Goal: Task Accomplishment & Management: Complete application form

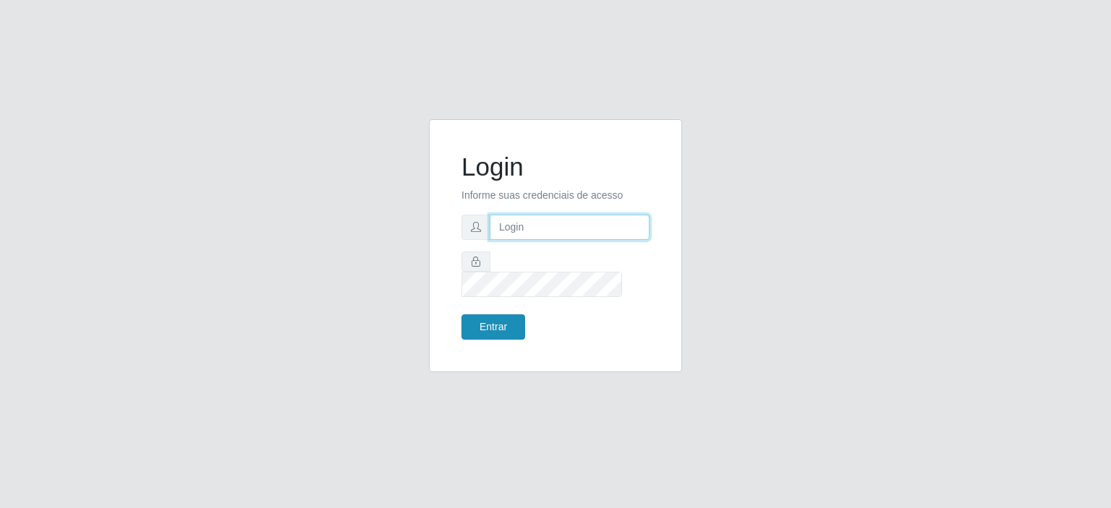
type input "johnrelley27@gmail.com"
click at [492, 320] on button "Entrar" at bounding box center [493, 327] width 64 height 25
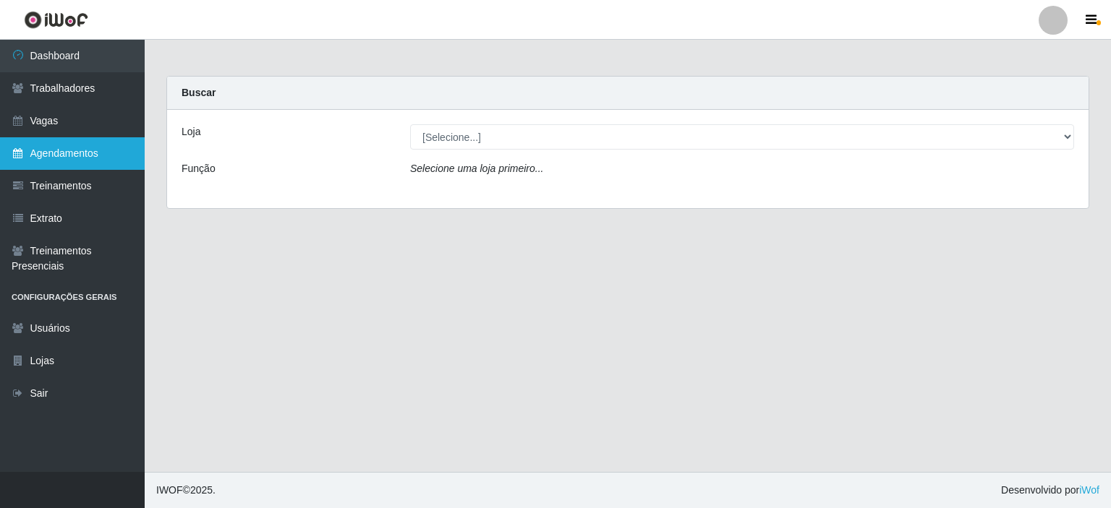
click at [61, 159] on link "Agendamentos" at bounding box center [72, 153] width 145 height 33
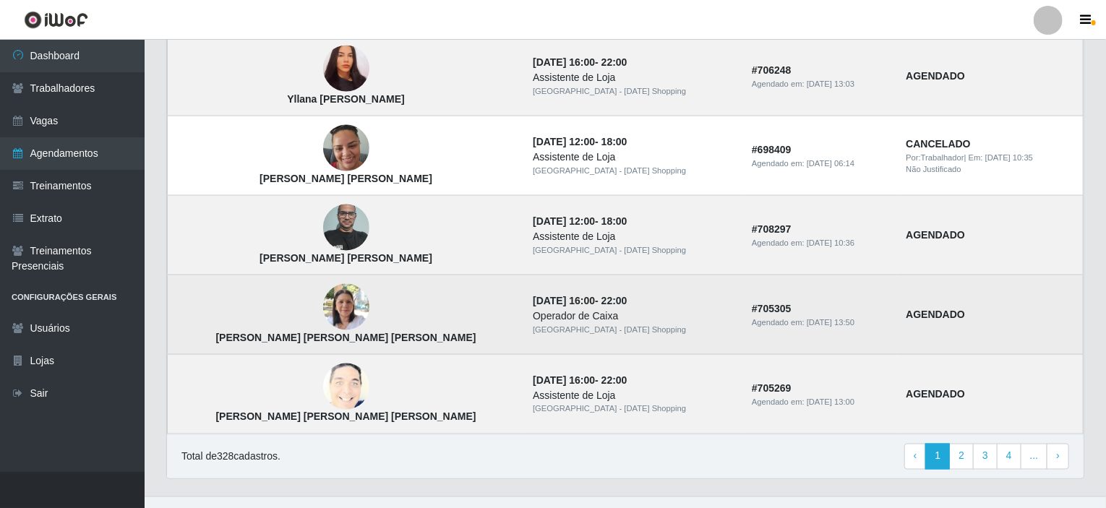
scroll to position [997, 0]
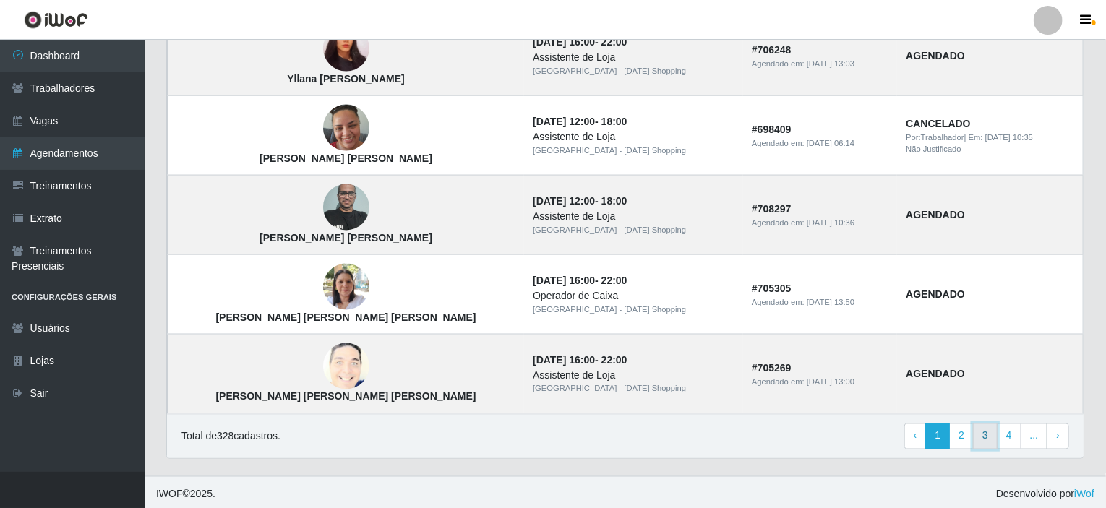
click at [985, 437] on link "3" at bounding box center [985, 437] width 25 height 26
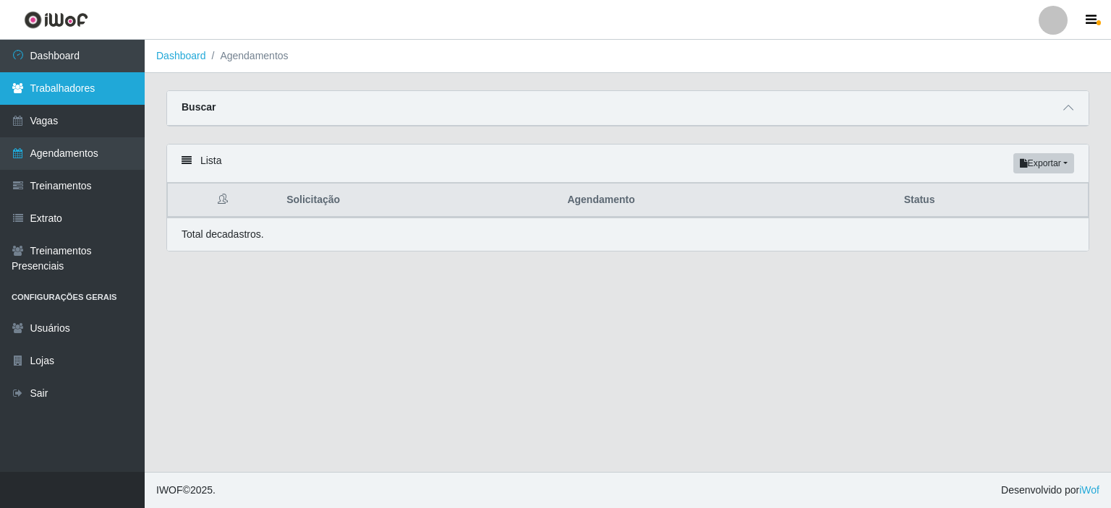
click at [55, 94] on link "Trabalhadores" at bounding box center [72, 88] width 145 height 33
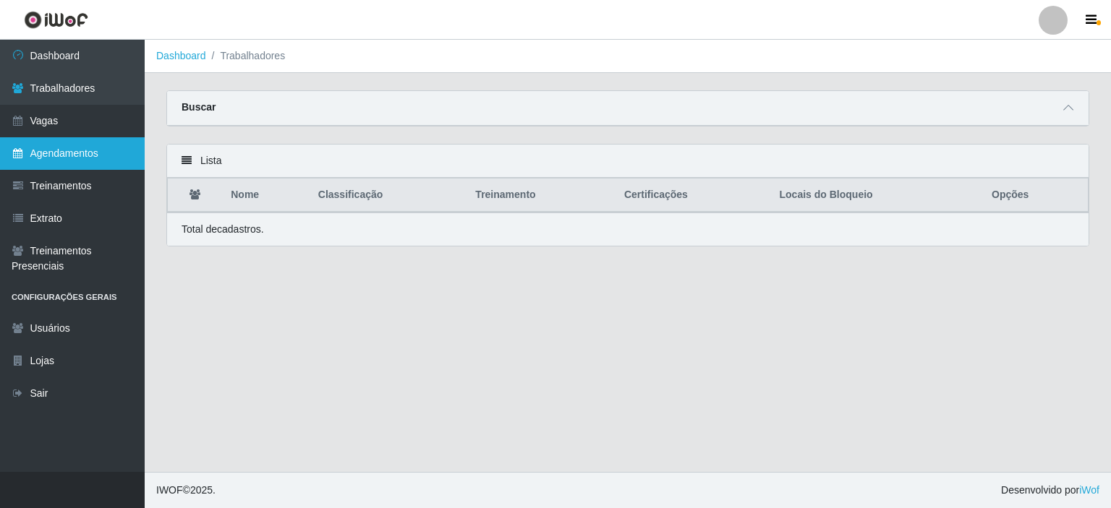
click at [56, 163] on link "Agendamentos" at bounding box center [72, 153] width 145 height 33
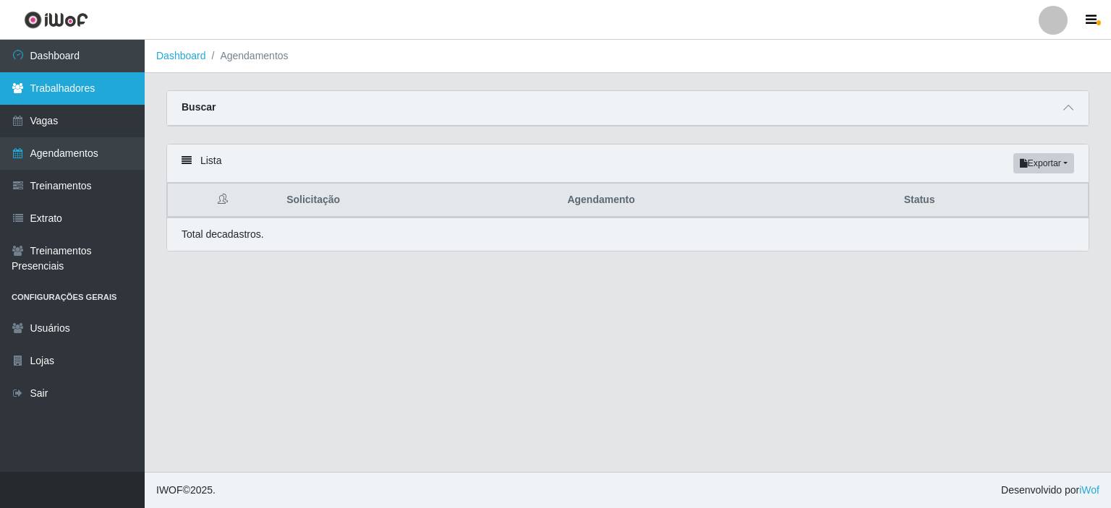
click at [52, 91] on link "Trabalhadores" at bounding box center [72, 88] width 145 height 33
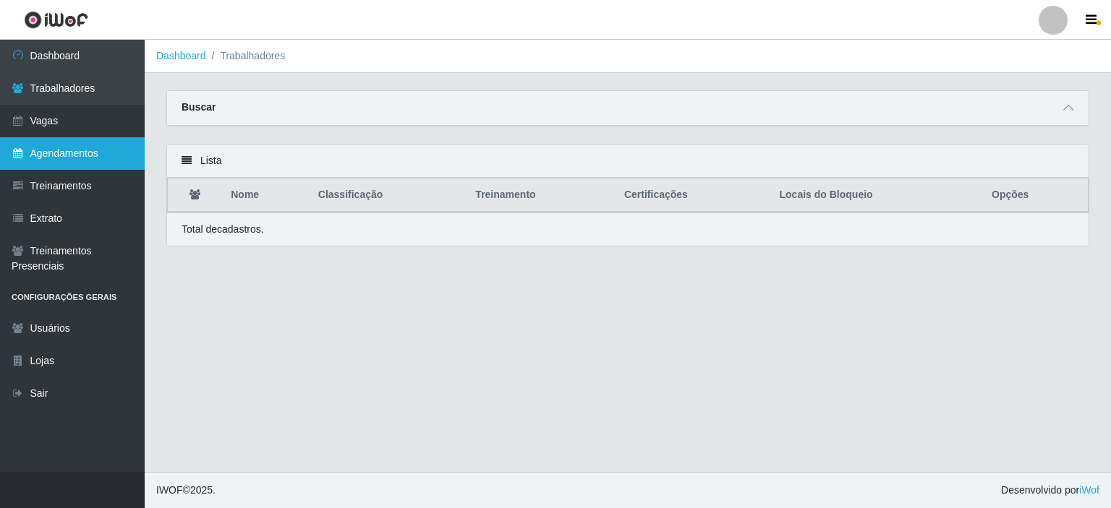
click at [32, 146] on link "Agendamentos" at bounding box center [72, 153] width 145 height 33
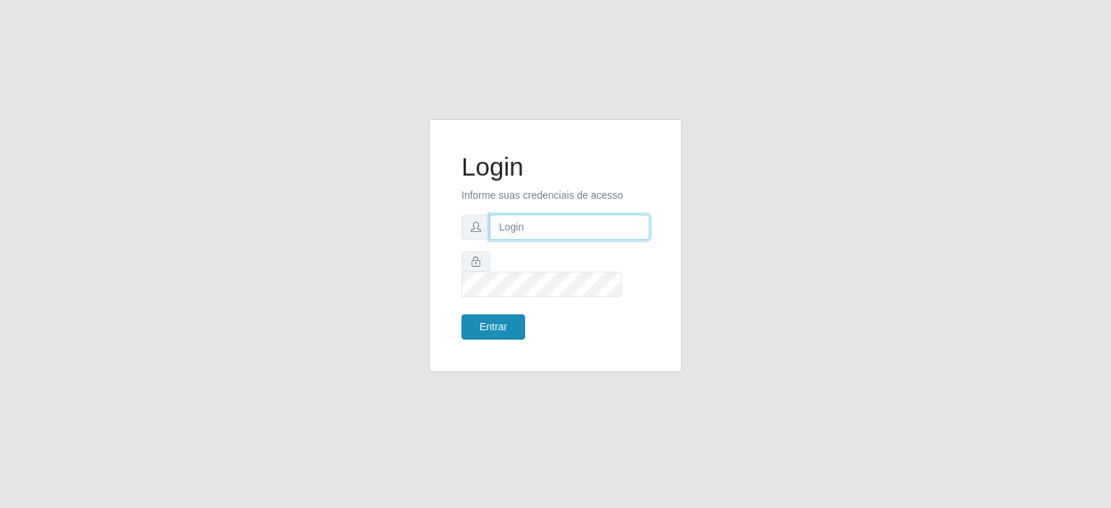
type input "johnrelley27@gmail.com"
click at [516, 315] on button "Entrar" at bounding box center [493, 327] width 64 height 25
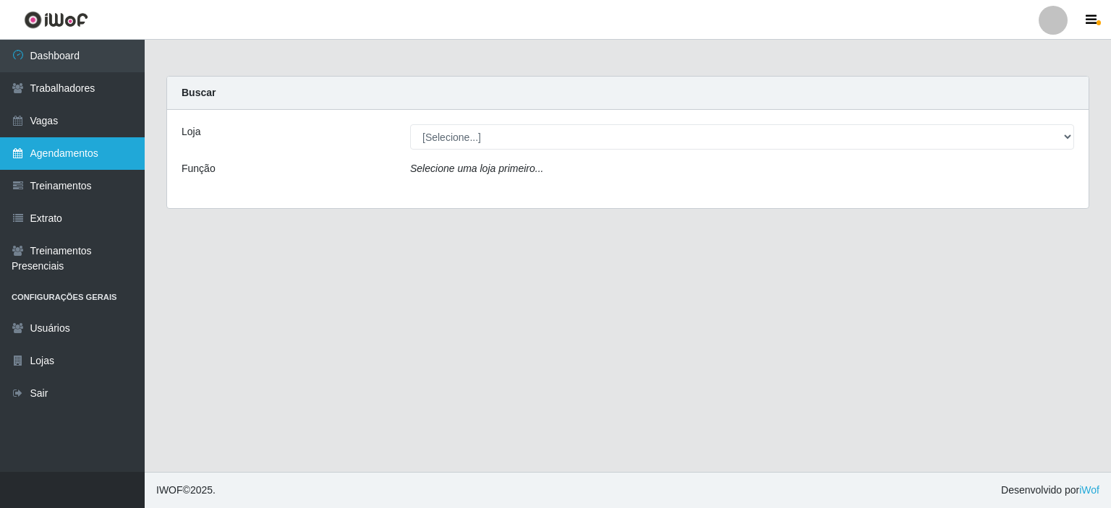
click at [26, 154] on link "Agendamentos" at bounding box center [72, 153] width 145 height 33
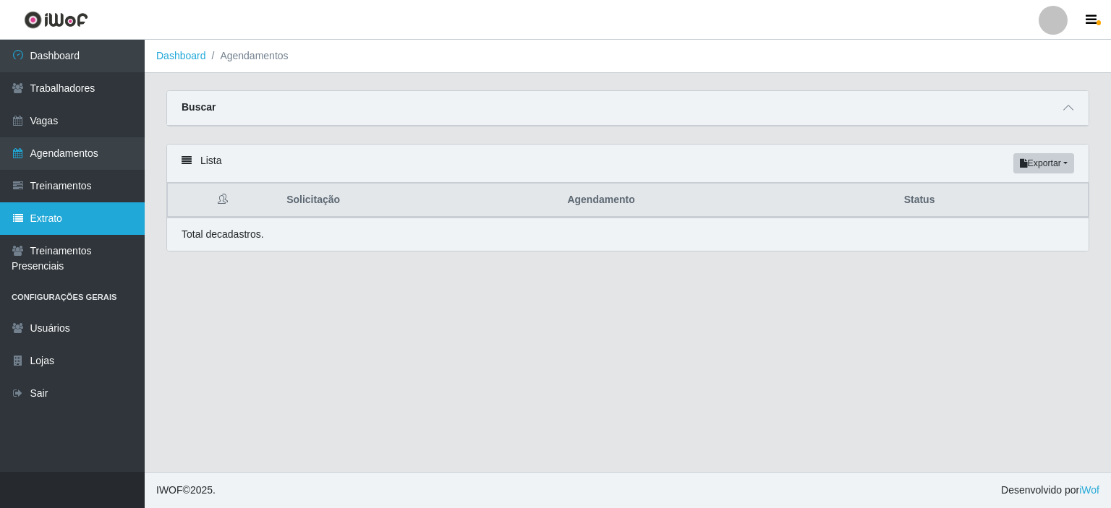
click at [77, 225] on link "Extrato" at bounding box center [72, 218] width 145 height 33
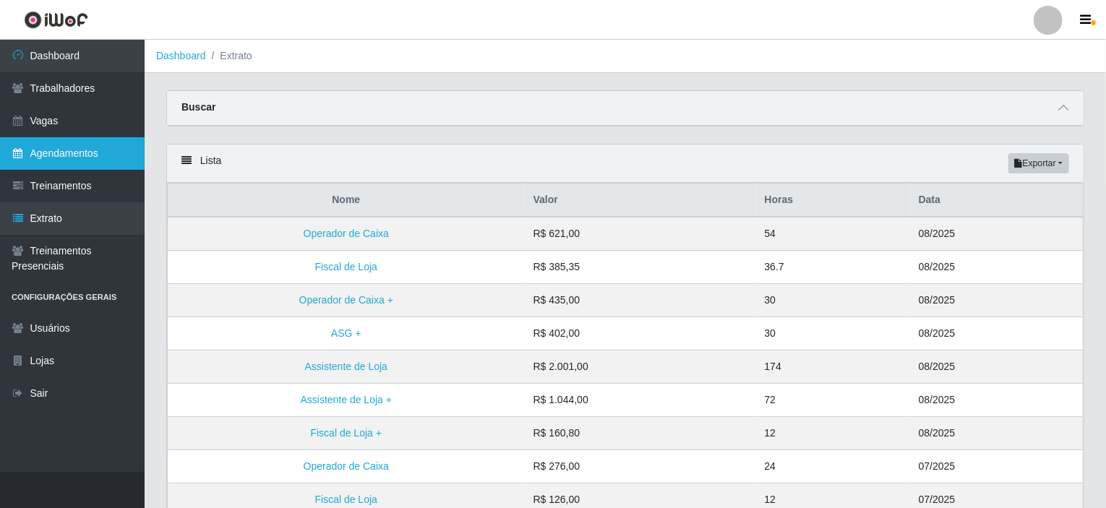
click at [77, 152] on link "Agendamentos" at bounding box center [72, 153] width 145 height 33
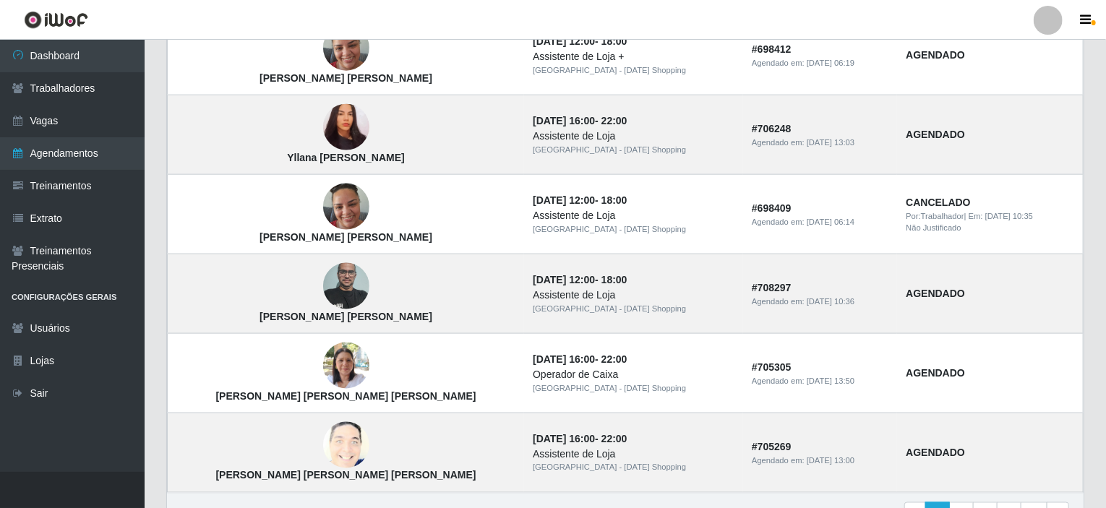
scroll to position [997, 0]
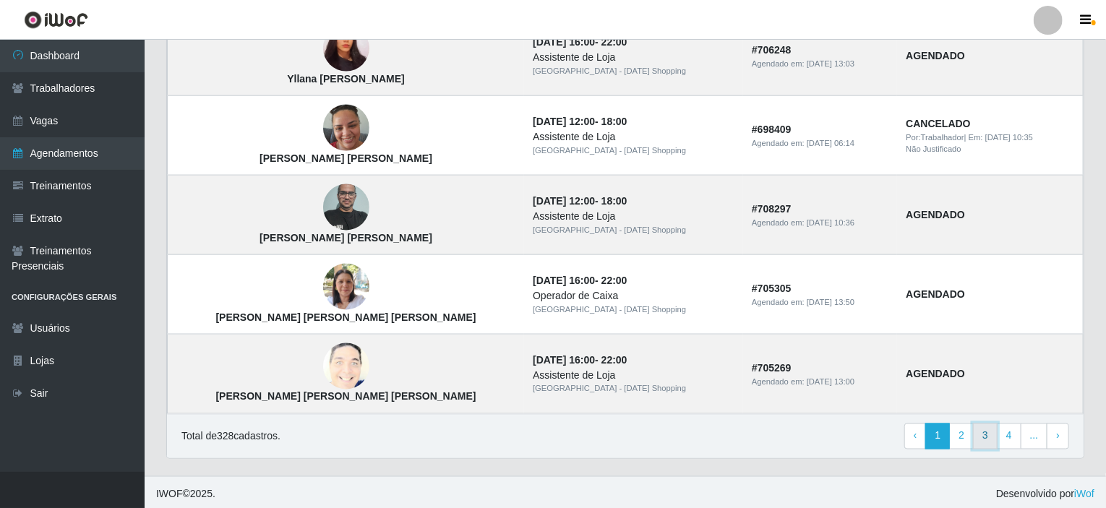
click at [994, 436] on link "3" at bounding box center [985, 437] width 25 height 26
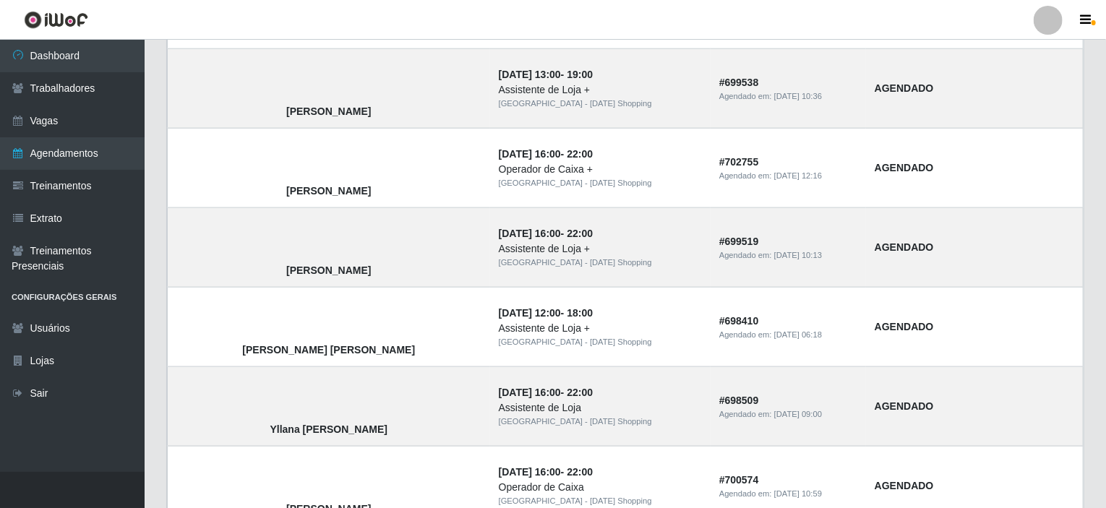
scroll to position [997, 0]
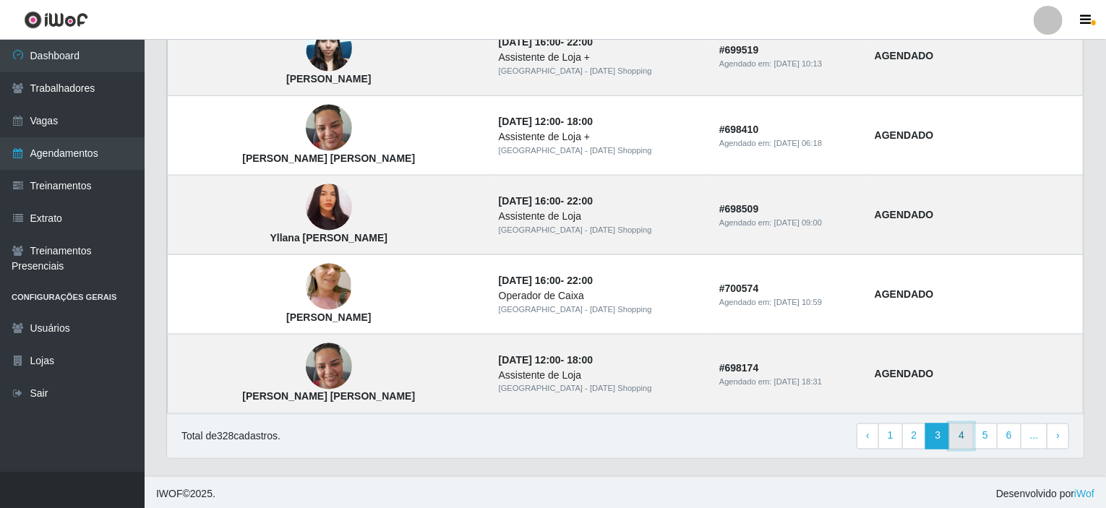
click at [966, 438] on link "4" at bounding box center [962, 437] width 25 height 26
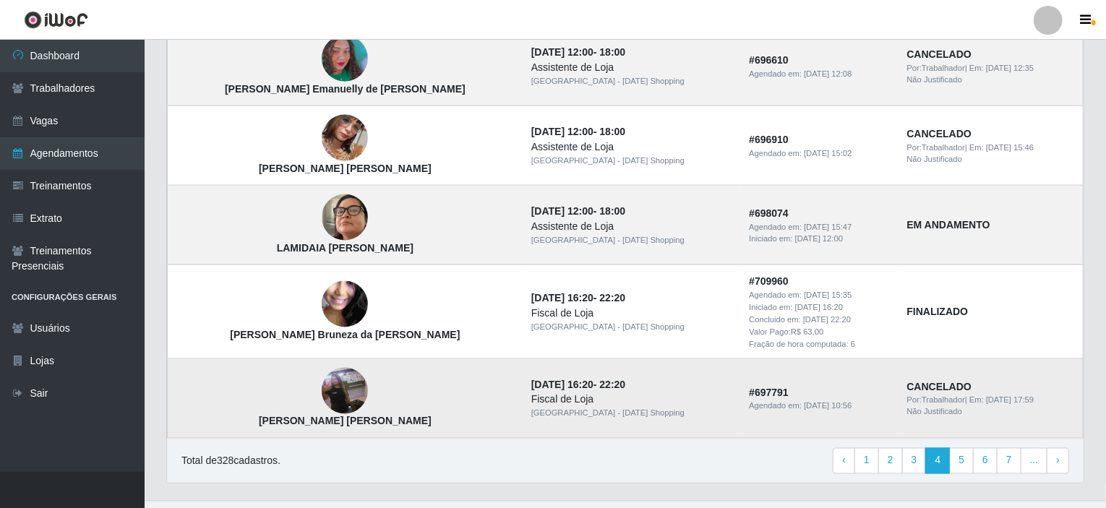
scroll to position [1011, 0]
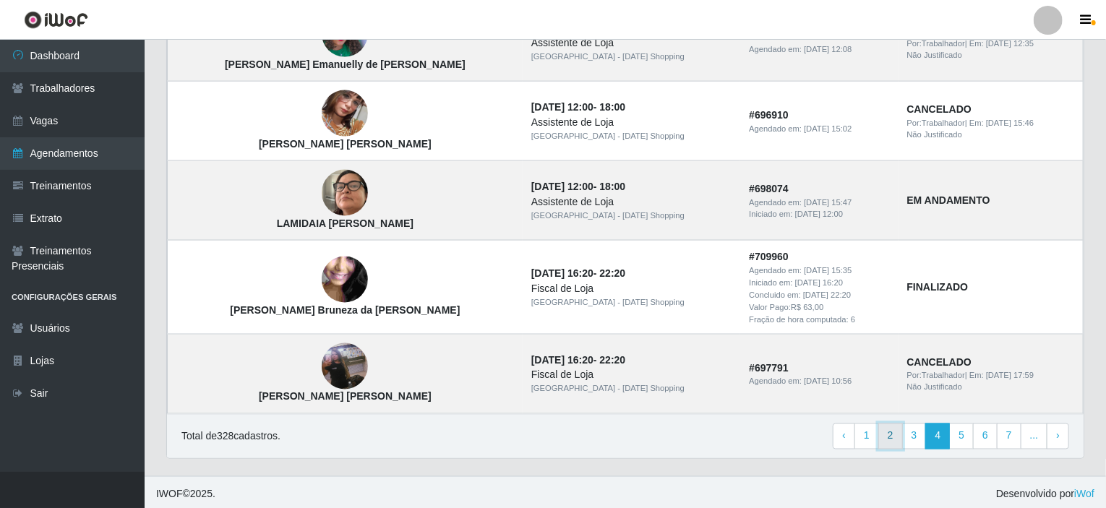
click at [900, 439] on link "2" at bounding box center [891, 437] width 25 height 26
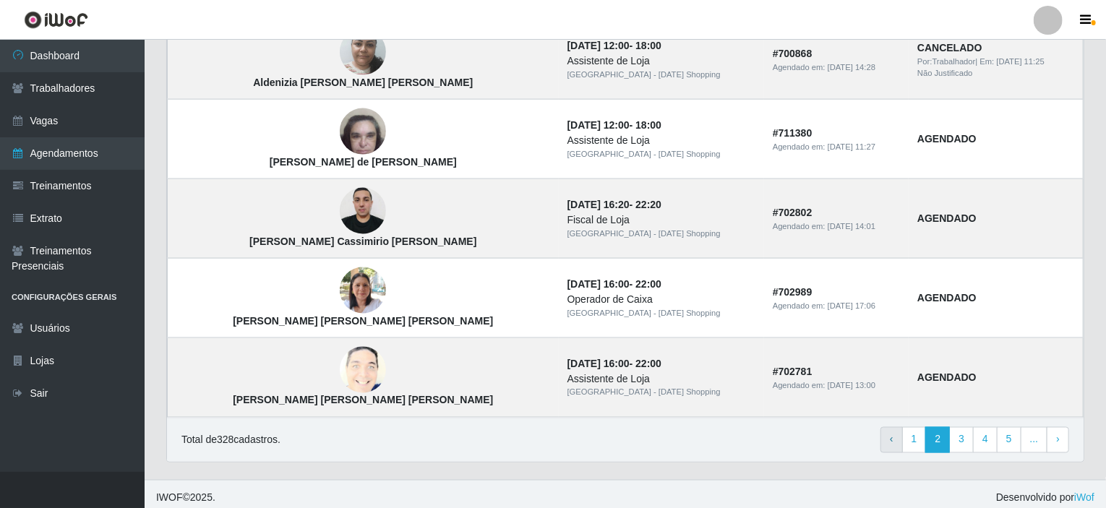
scroll to position [997, 0]
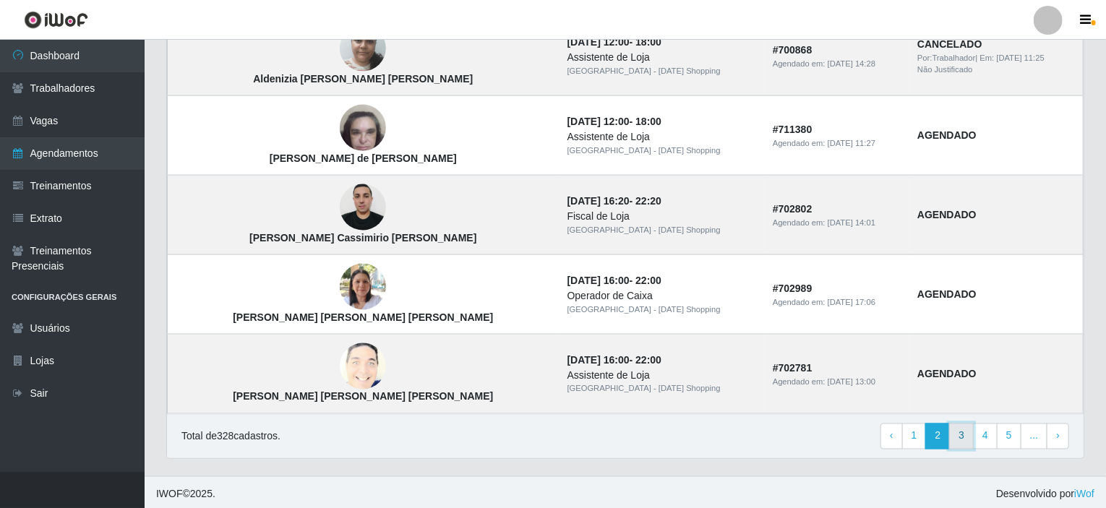
click at [972, 432] on link "3" at bounding box center [962, 437] width 25 height 26
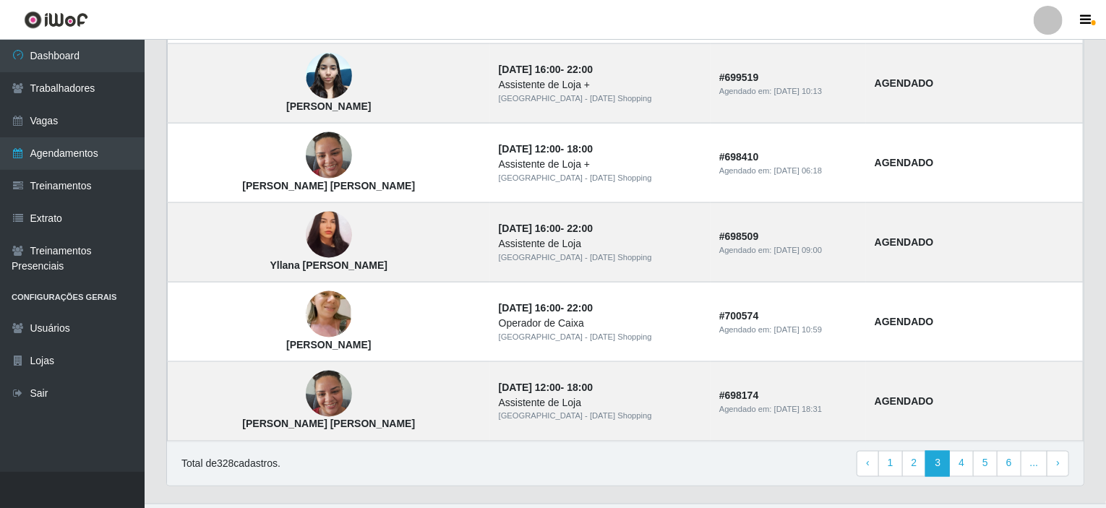
scroll to position [997, 0]
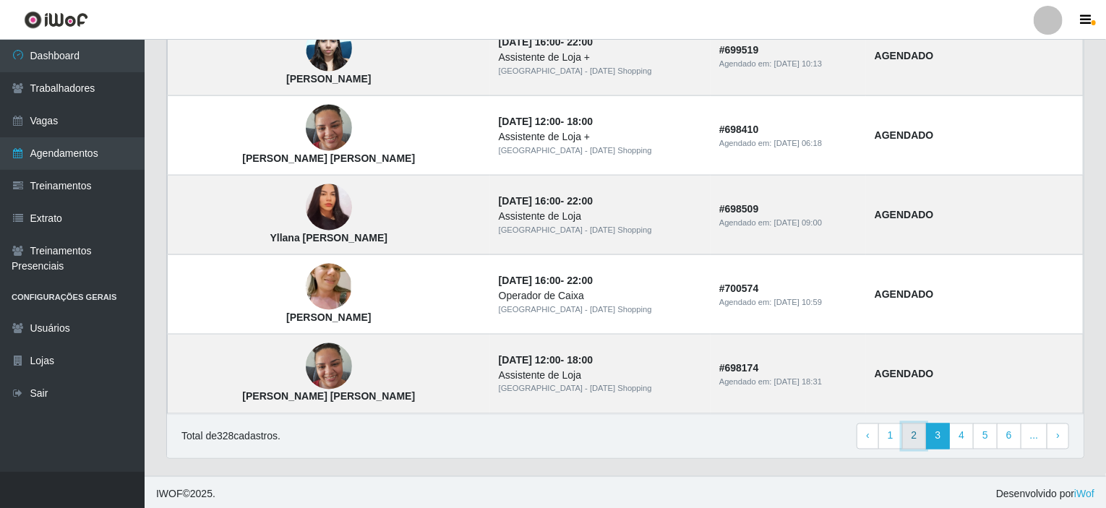
click at [916, 430] on link "2" at bounding box center [915, 437] width 25 height 26
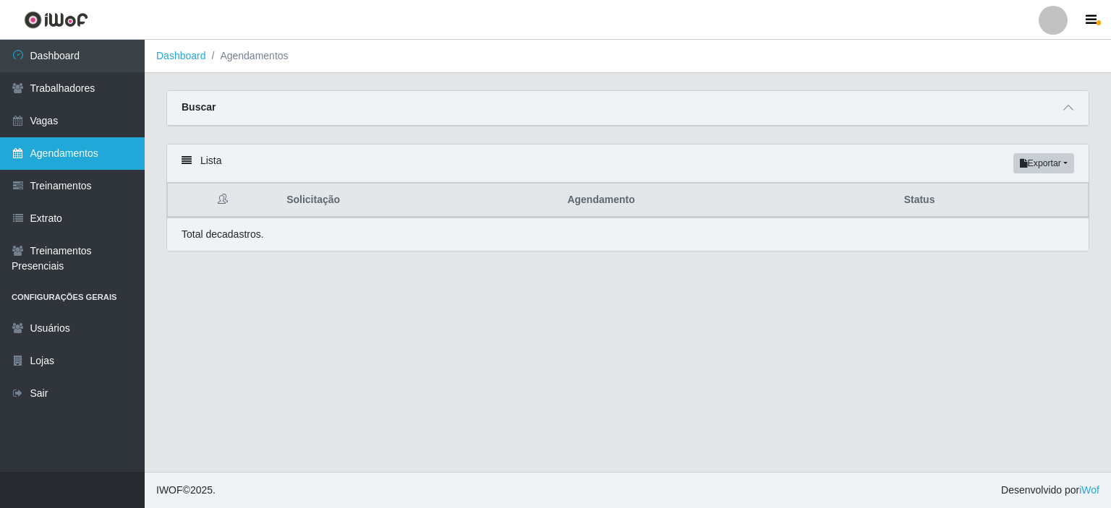
click at [63, 161] on link "Agendamentos" at bounding box center [72, 153] width 145 height 33
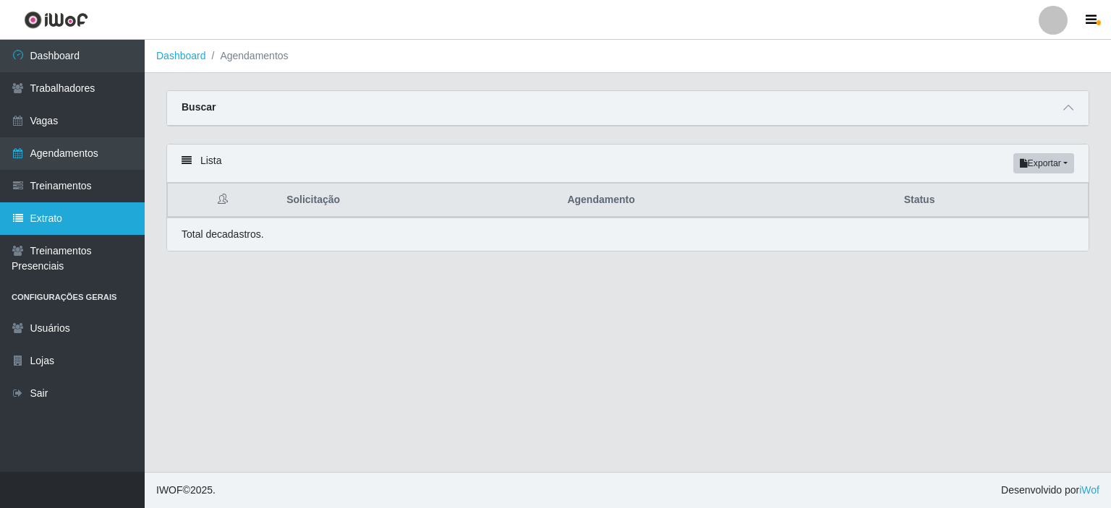
click at [60, 220] on link "Extrato" at bounding box center [72, 218] width 145 height 33
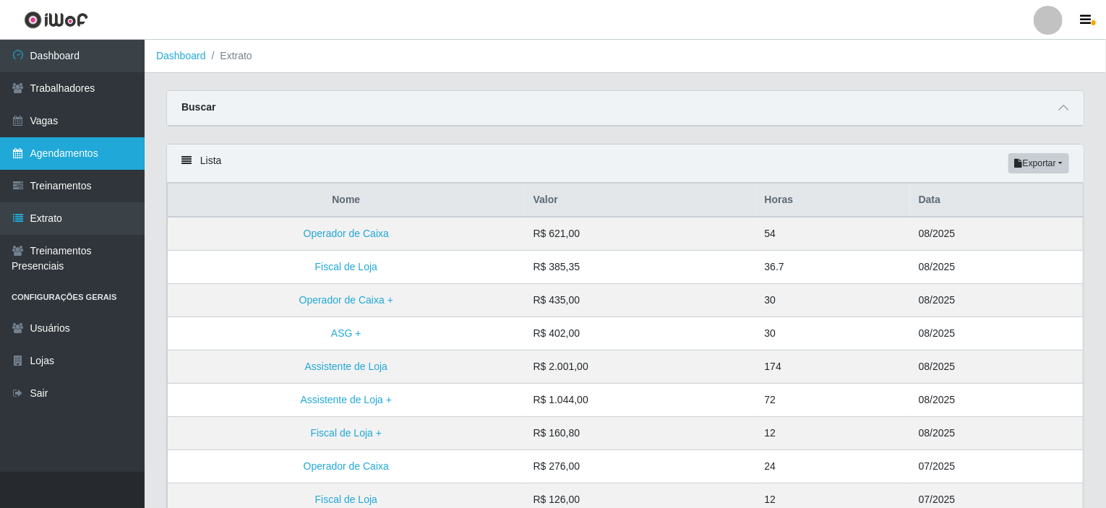
click at [46, 162] on link "Agendamentos" at bounding box center [72, 153] width 145 height 33
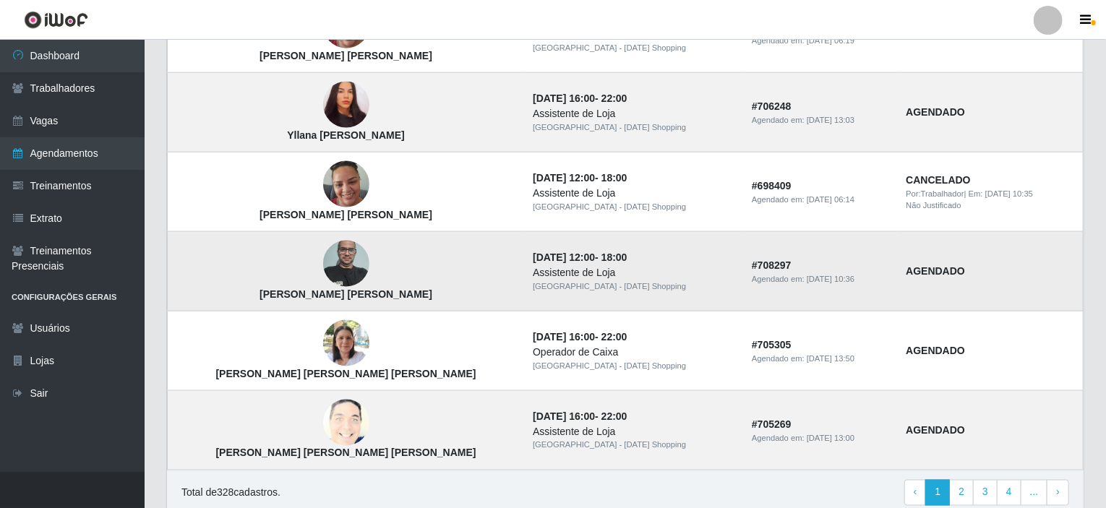
scroll to position [997, 0]
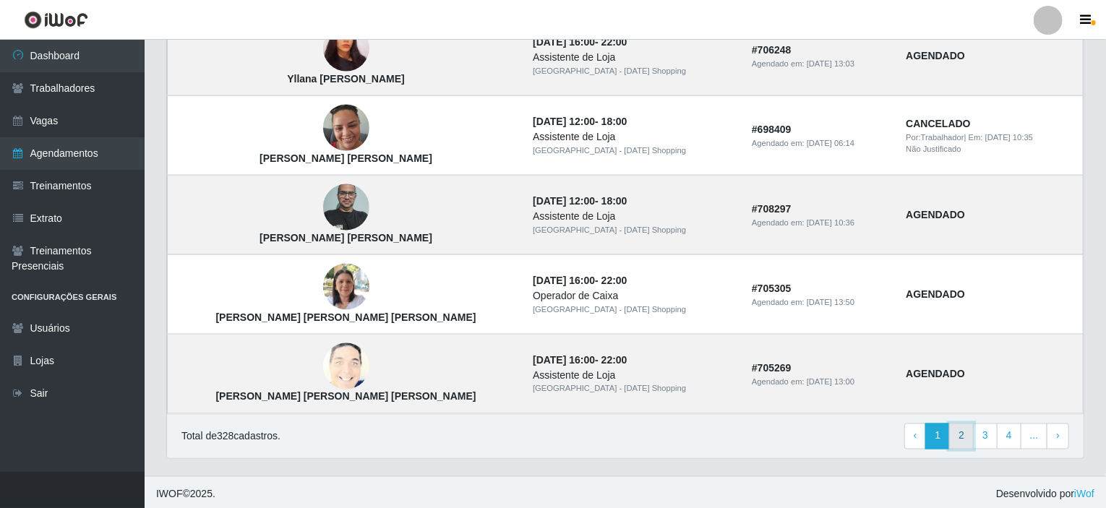
click at [971, 432] on link "2" at bounding box center [962, 437] width 25 height 26
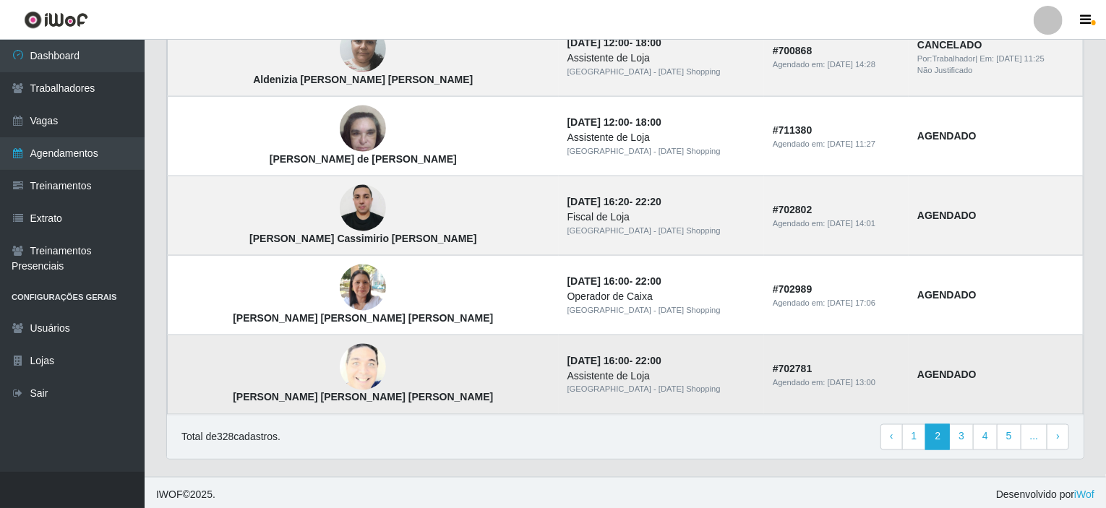
scroll to position [997, 0]
click at [970, 438] on link "3" at bounding box center [962, 437] width 25 height 26
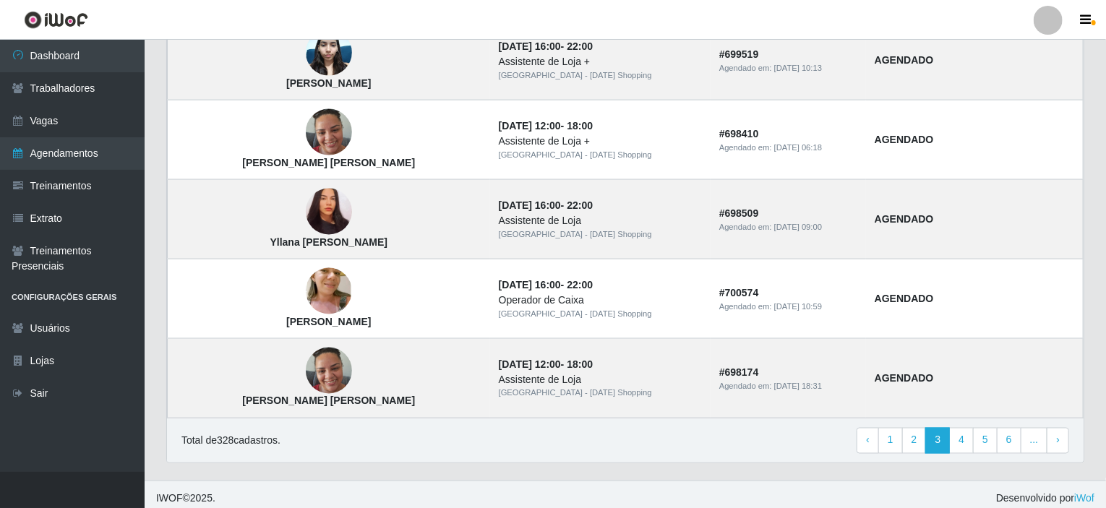
scroll to position [997, 0]
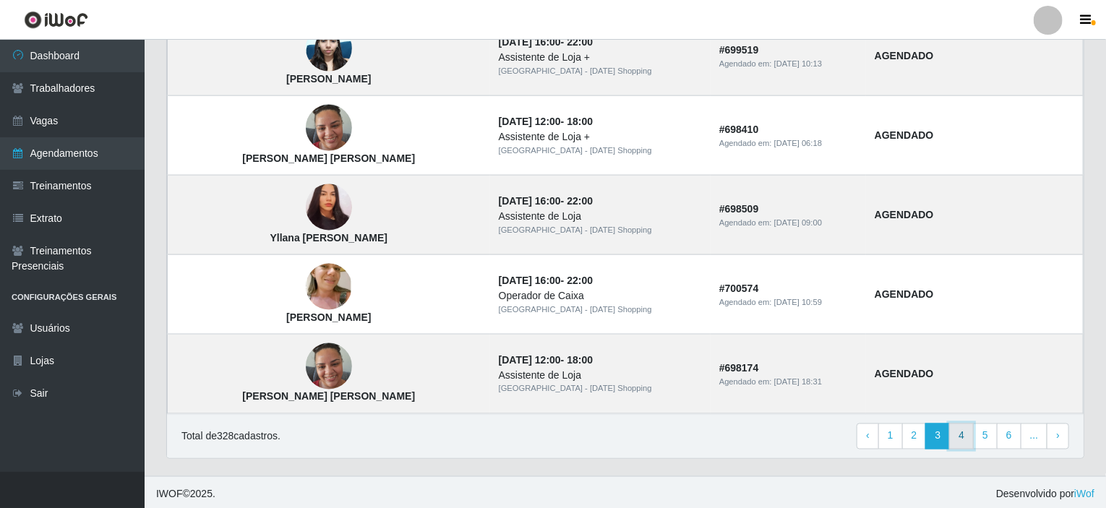
click at [963, 437] on link "4" at bounding box center [962, 437] width 25 height 26
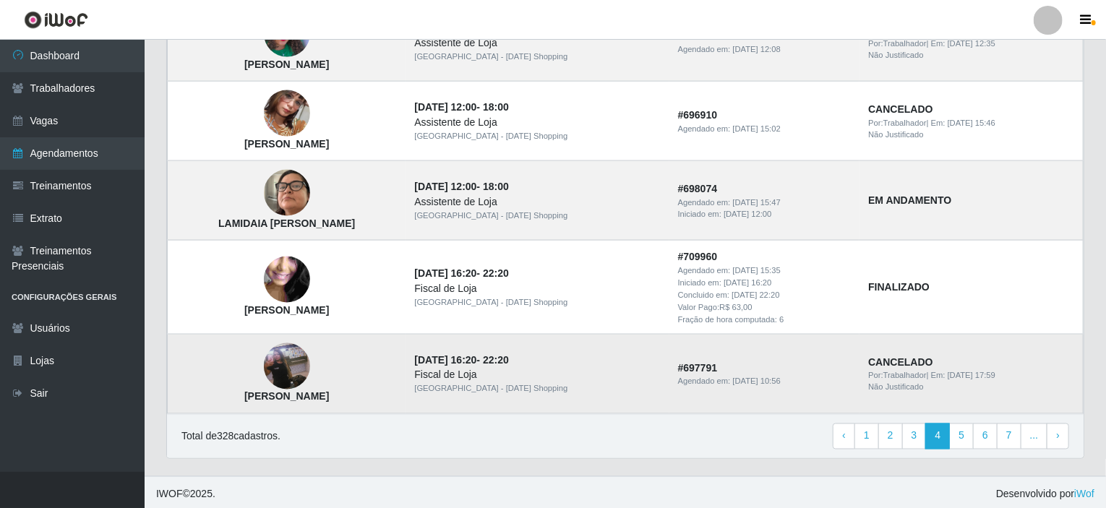
scroll to position [939, 0]
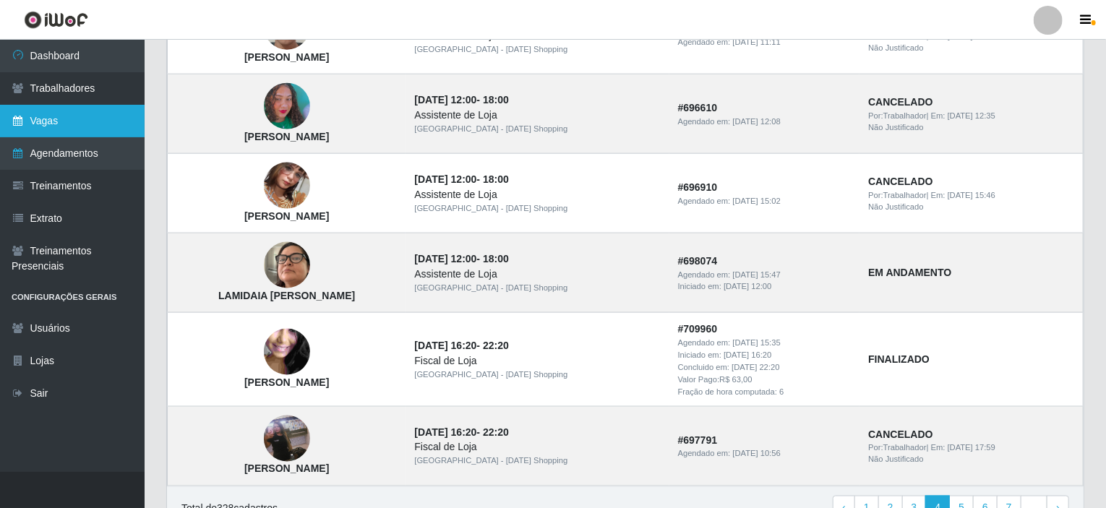
click at [38, 111] on link "Vagas" at bounding box center [72, 121] width 145 height 33
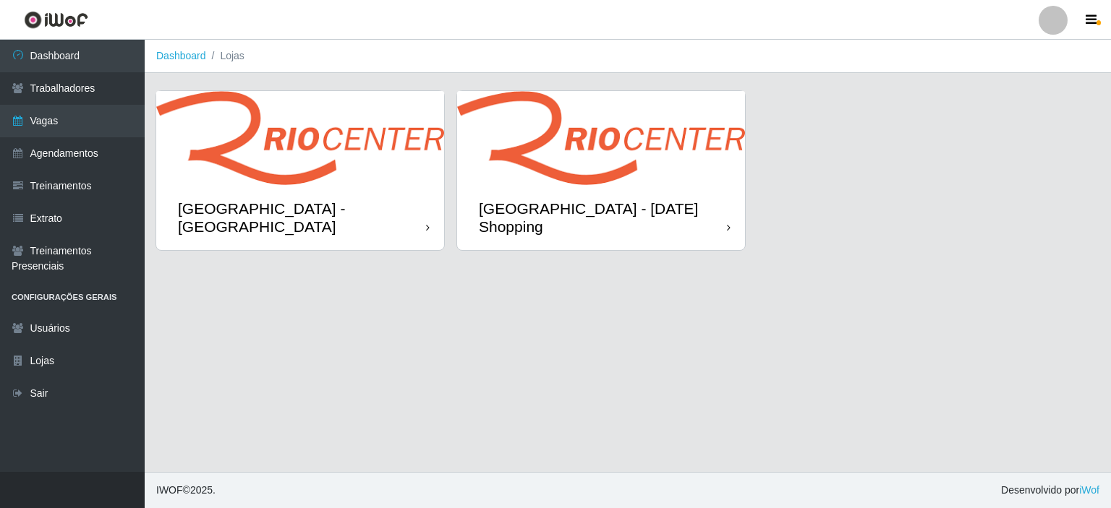
click at [338, 176] on img at bounding box center [300, 138] width 288 height 94
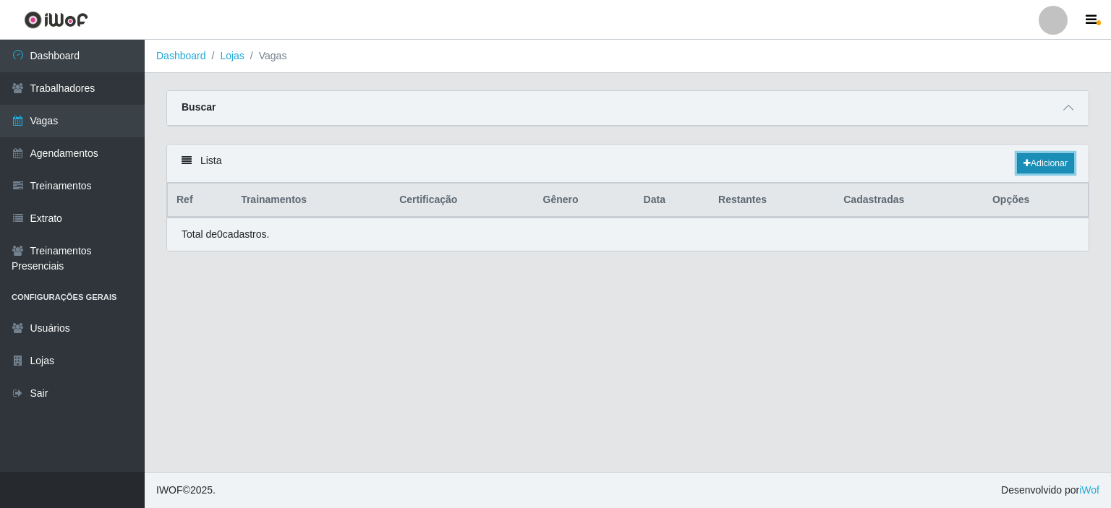
click at [1033, 163] on link "Adicionar" at bounding box center [1045, 163] width 57 height 20
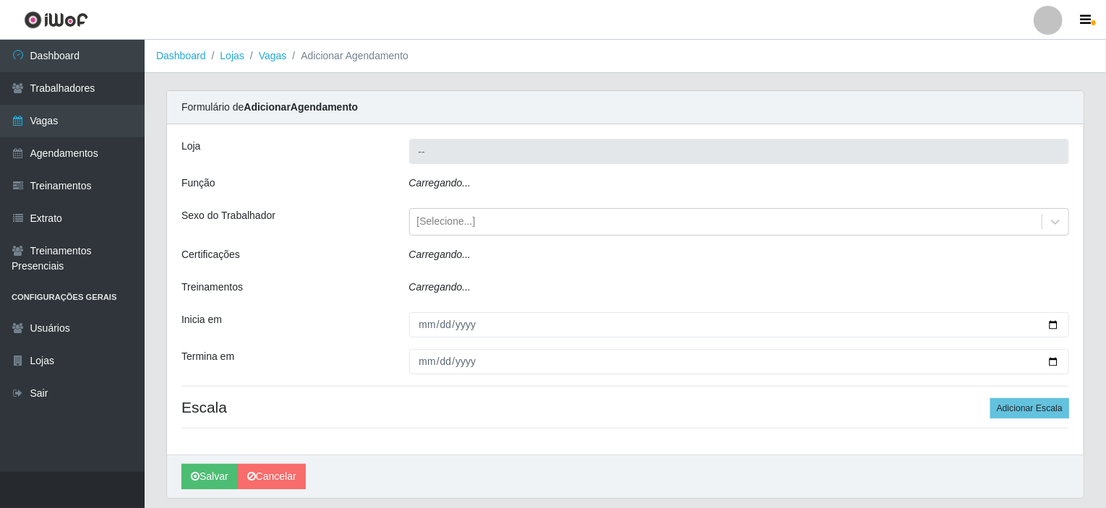
type input "Rio Center - Lagoa Nova"
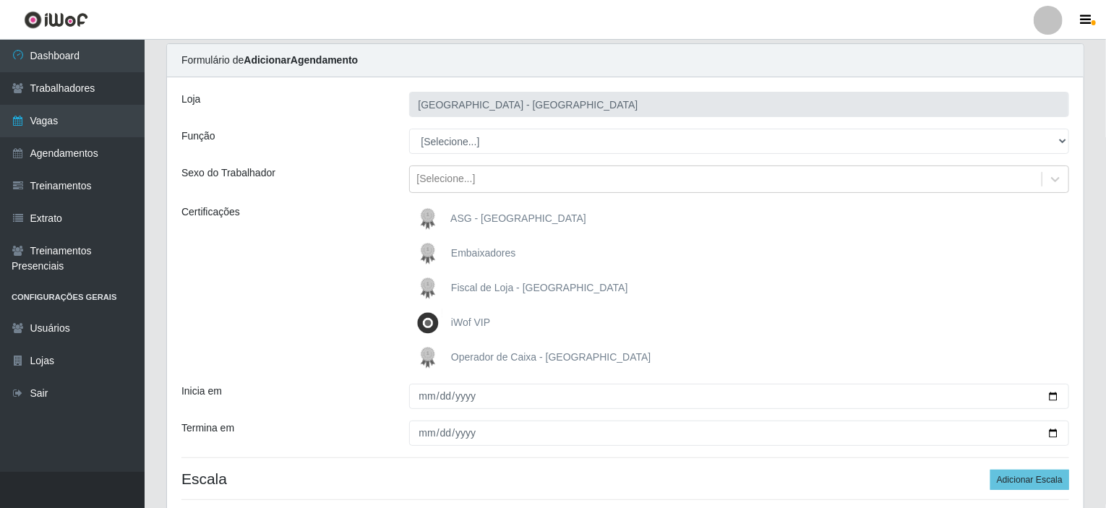
scroll to position [72, 0]
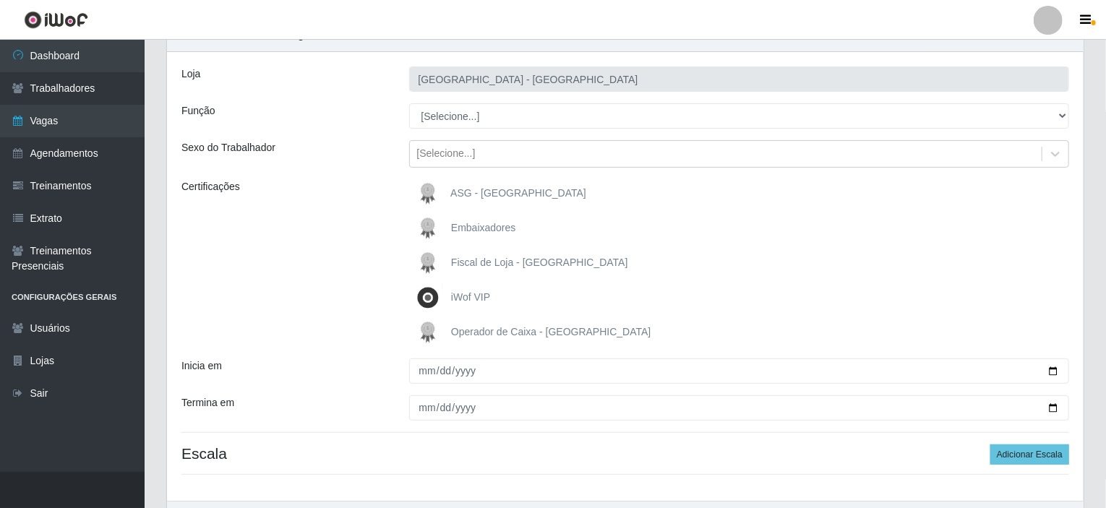
click at [489, 263] on span "Fiscal de Loja - [GEOGRAPHIC_DATA]" at bounding box center [539, 263] width 177 height 12
click at [0, 0] on input "Fiscal de Loja - [GEOGRAPHIC_DATA]" at bounding box center [0, 0] width 0 height 0
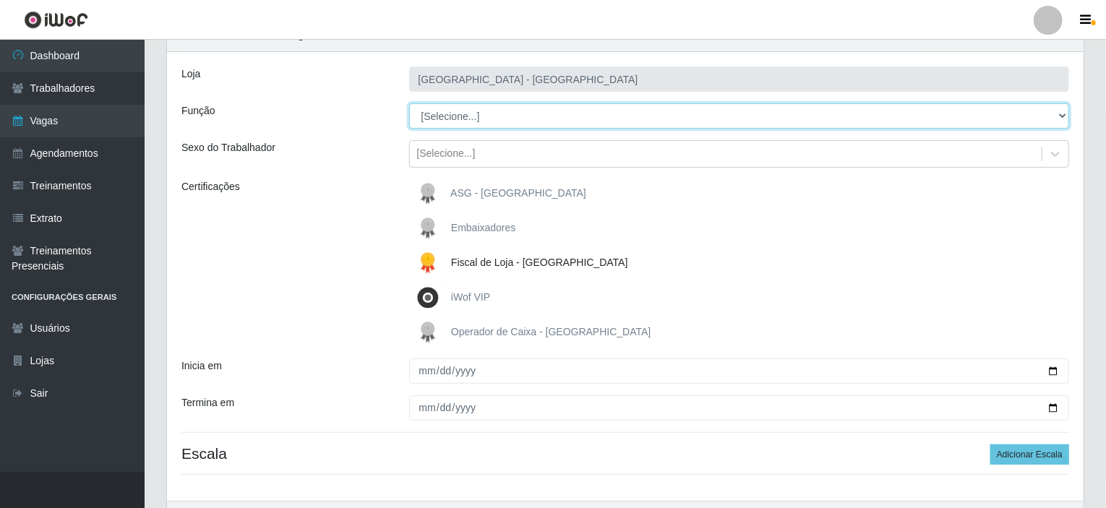
click at [476, 123] on select "[Selecione...] Operador de Caixa Operador de Caixa + Operador de Caixa ++ Repos…" at bounding box center [739, 115] width 661 height 25
click at [452, 113] on select "[Selecione...] Operador de Caixa Operador de Caixa + Operador de Caixa ++ Repos…" at bounding box center [739, 115] width 661 height 25
click at [455, 121] on select "[Selecione...] Operador de Caixa Operador de Caixa + Operador de Caixa ++ Repos…" at bounding box center [739, 115] width 661 height 25
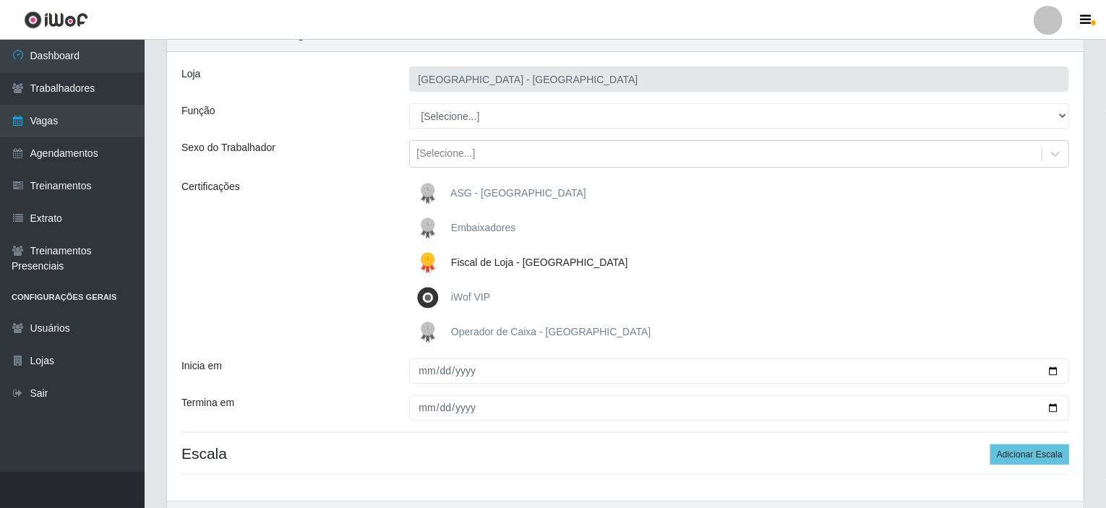
click at [371, 205] on div "Certificações" at bounding box center [285, 263] width 228 height 168
click at [466, 157] on div "[Selecione...]" at bounding box center [446, 154] width 59 height 15
click at [331, 171] on div "Loja Rio Center - Lagoa Nova Função [Selecione...] Operador de Caixa Operador d…" at bounding box center [625, 276] width 917 height 449
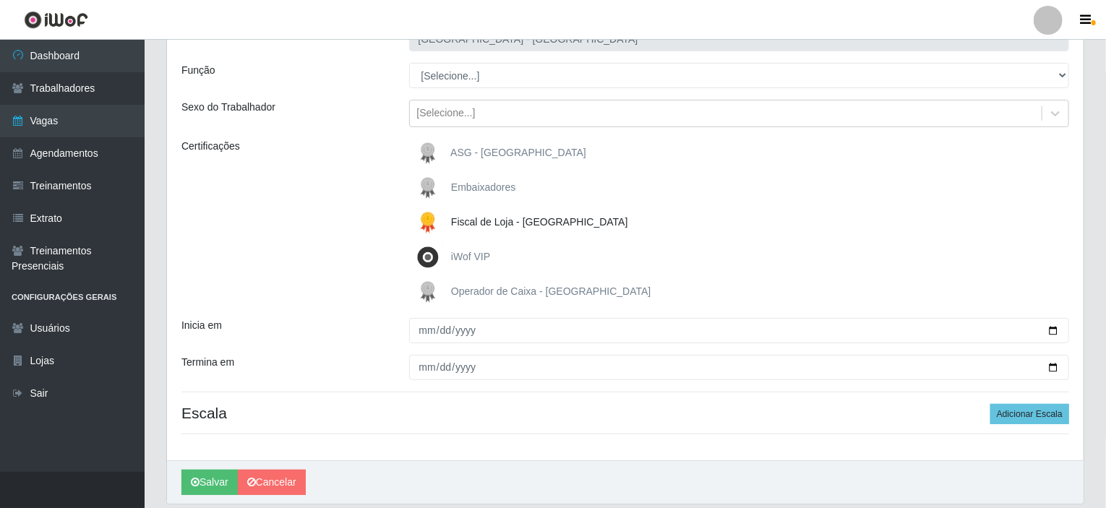
scroll to position [145, 0]
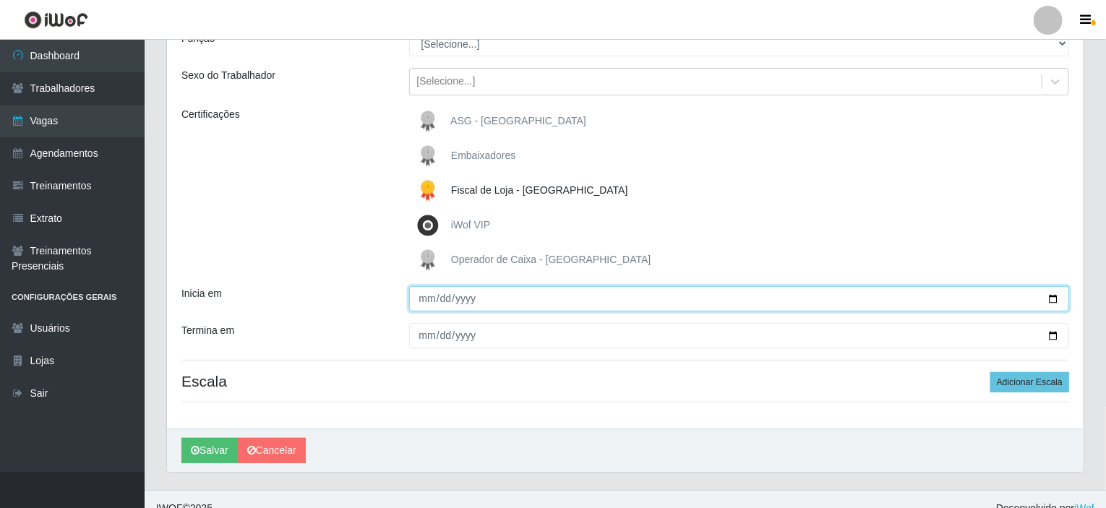
click at [431, 300] on input "Inicia em" at bounding box center [739, 298] width 661 height 25
click at [1053, 298] on input "Inicia em" at bounding box center [739, 298] width 661 height 25
type input "2025-08-23"
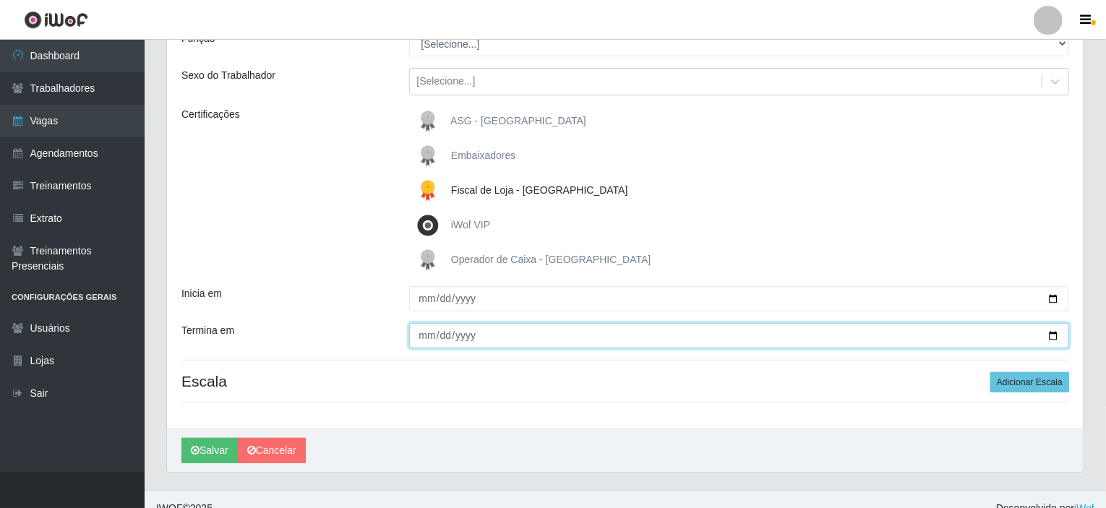
click at [1056, 331] on input "Termina em" at bounding box center [739, 335] width 661 height 25
type input "2025-08-23"
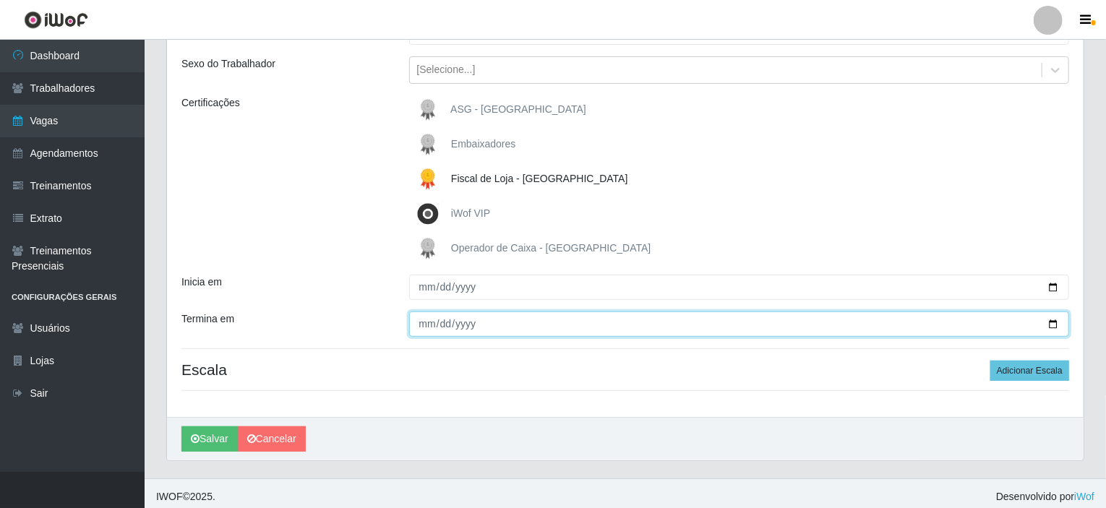
scroll to position [161, 0]
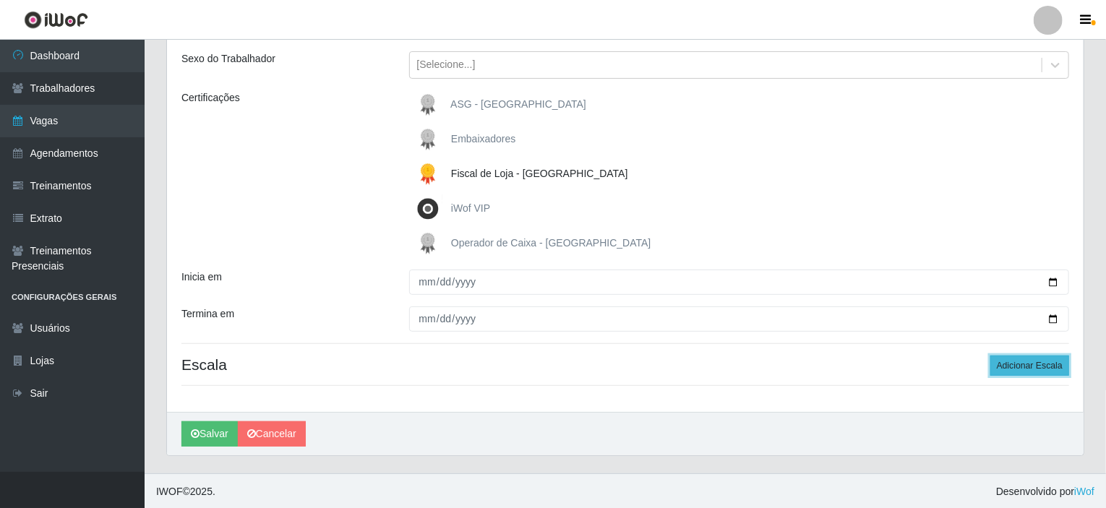
click at [1004, 360] on button "Adicionar Escala" at bounding box center [1030, 366] width 79 height 20
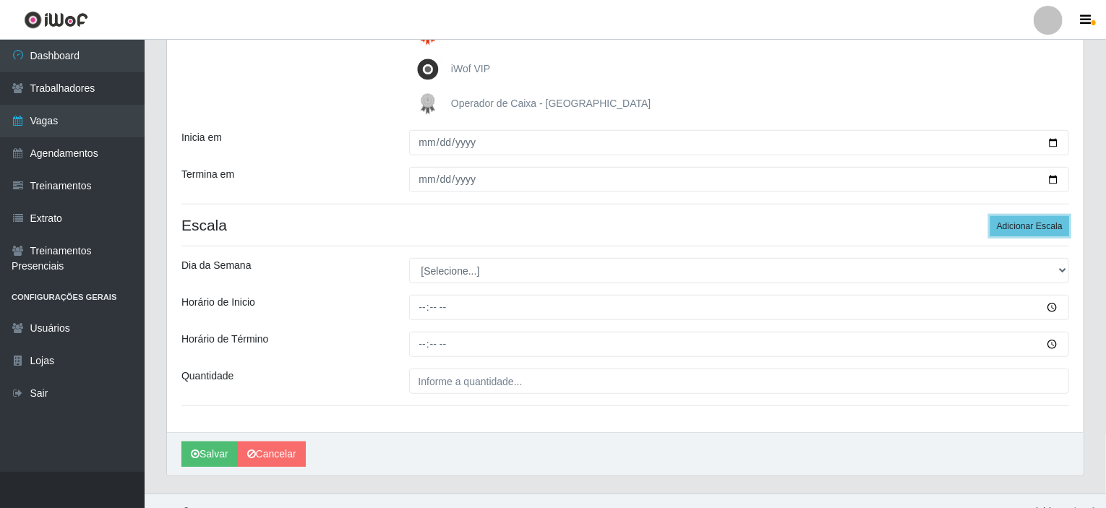
scroll to position [306, 0]
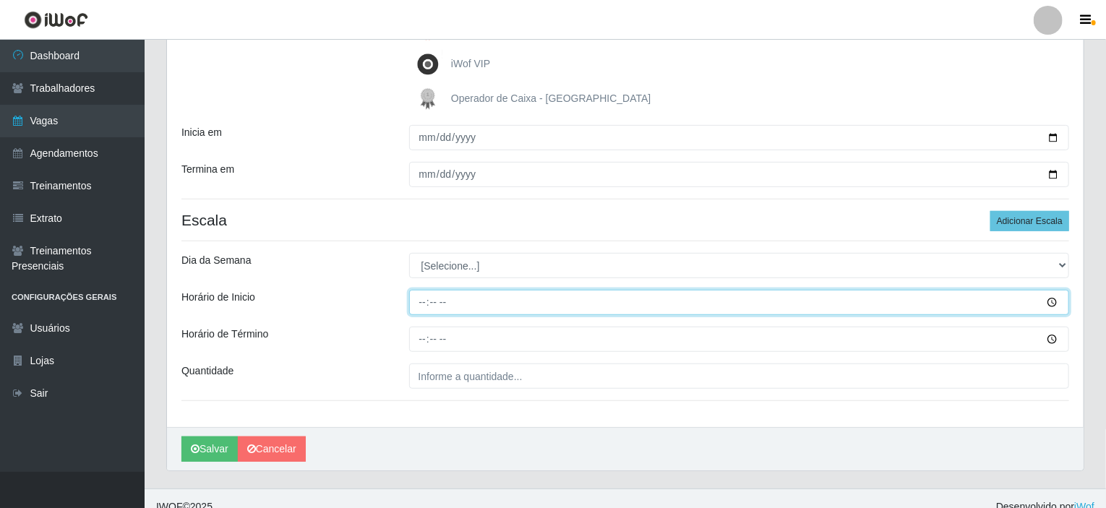
click at [425, 300] on input "Horário de Inicio" at bounding box center [739, 302] width 661 height 25
click at [449, 301] on input "16:19" at bounding box center [739, 302] width 661 height 25
click at [445, 300] on input "16:19" at bounding box center [739, 302] width 661 height 25
click at [438, 298] on input "16:19" at bounding box center [739, 302] width 661 height 25
type input "16:20"
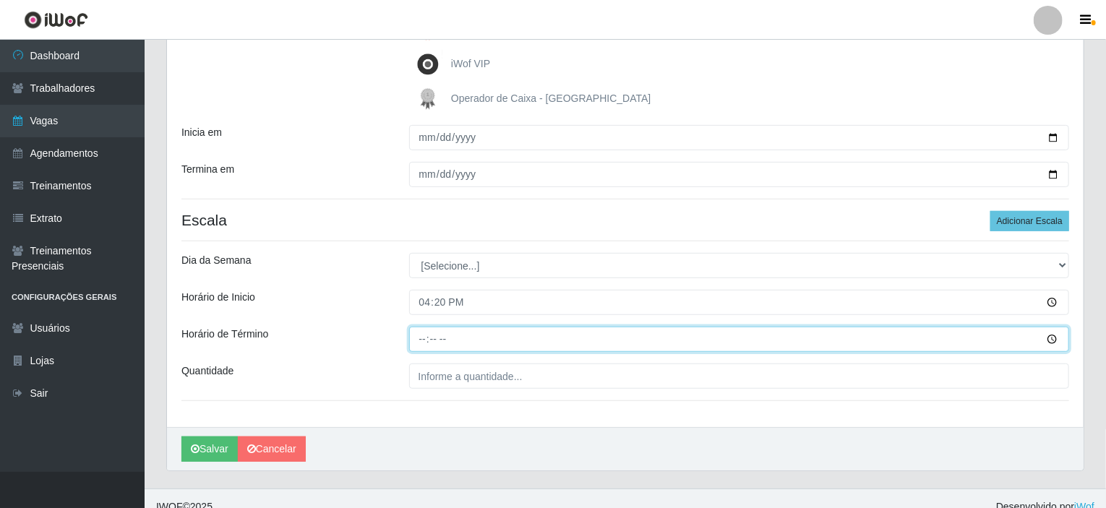
click at [422, 337] on input "Horário de Término" at bounding box center [739, 339] width 661 height 25
type input "22:20"
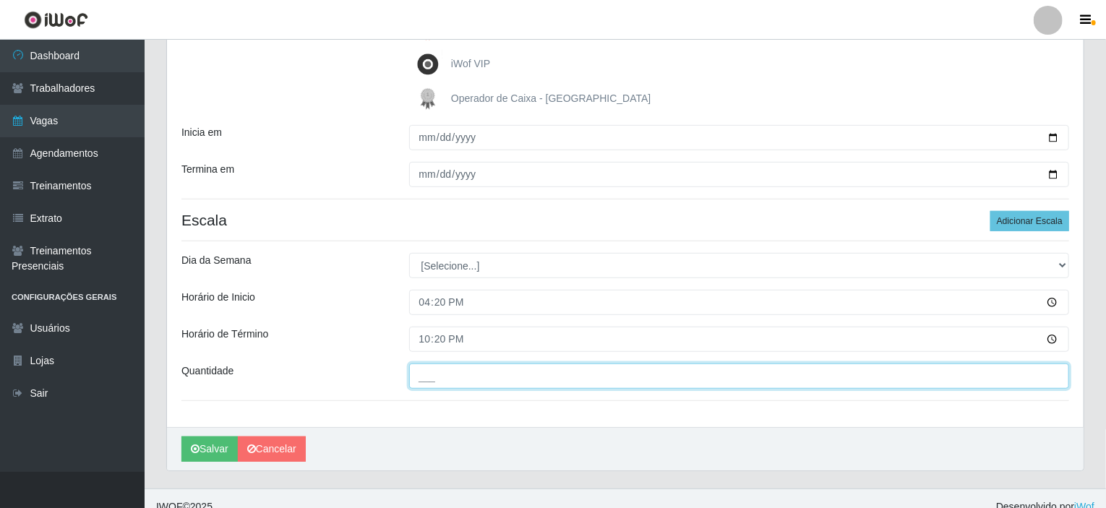
click at [510, 382] on input "___" at bounding box center [739, 376] width 661 height 25
type input "1__"
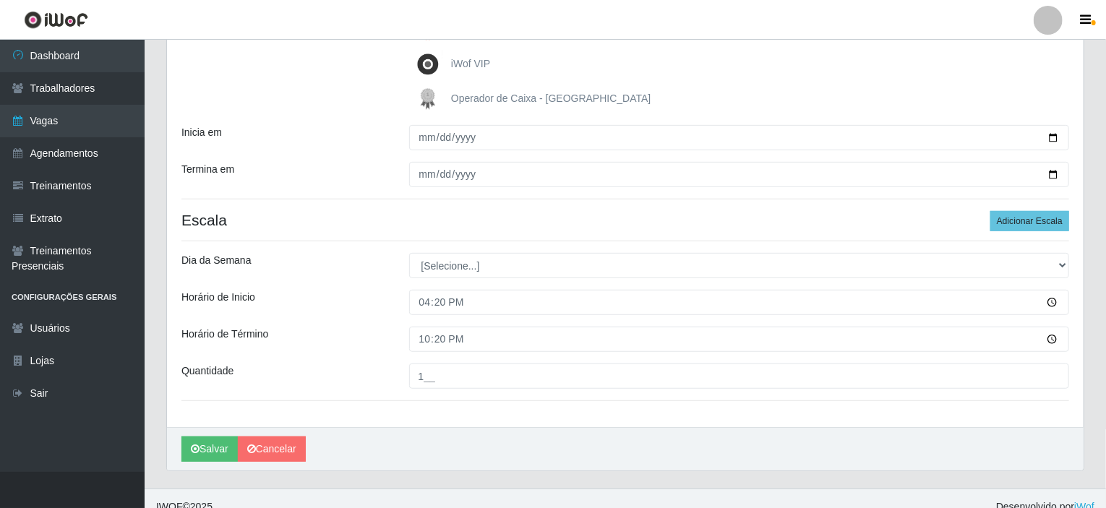
click at [426, 225] on h4 "Escala Adicionar Escala" at bounding box center [626, 220] width 888 height 18
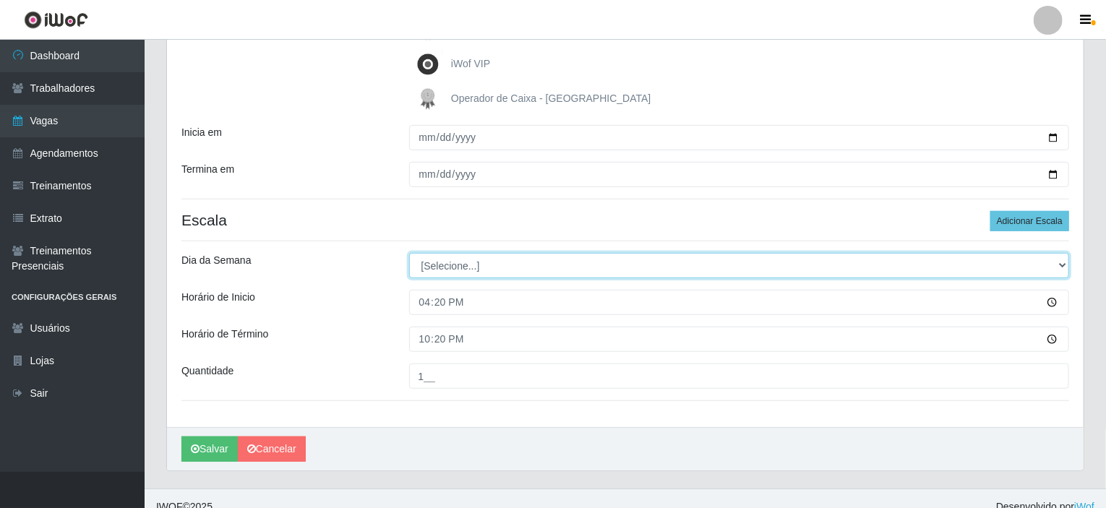
click at [474, 268] on select "[Selecione...] Segunda Terça Quarta Quinta Sexta Sábado Domingo" at bounding box center [739, 265] width 661 height 25
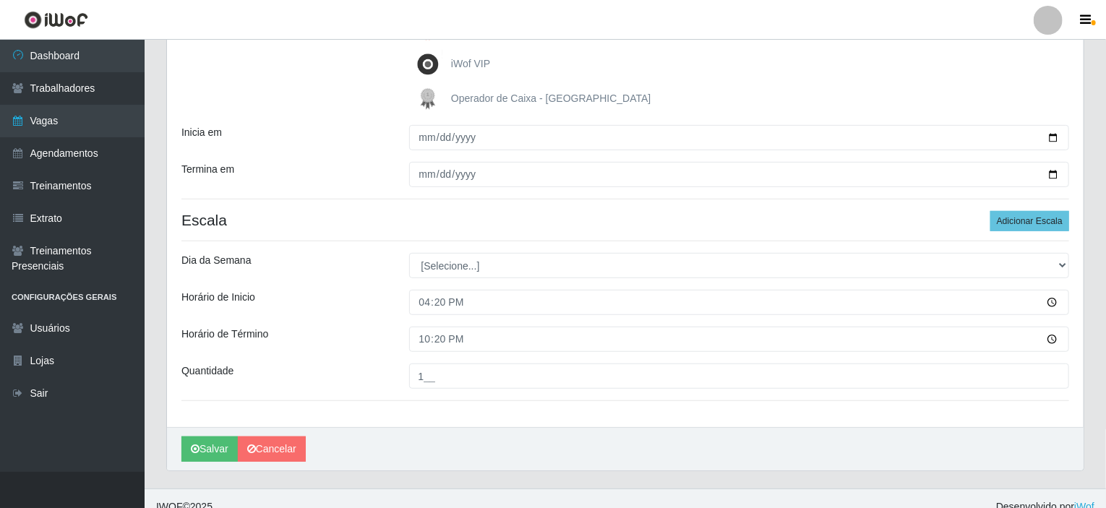
click at [472, 231] on div "Loja Rio Center - Lagoa Nova Função [Selecione...] Operador de Caixa Operador d…" at bounding box center [625, 122] width 917 height 609
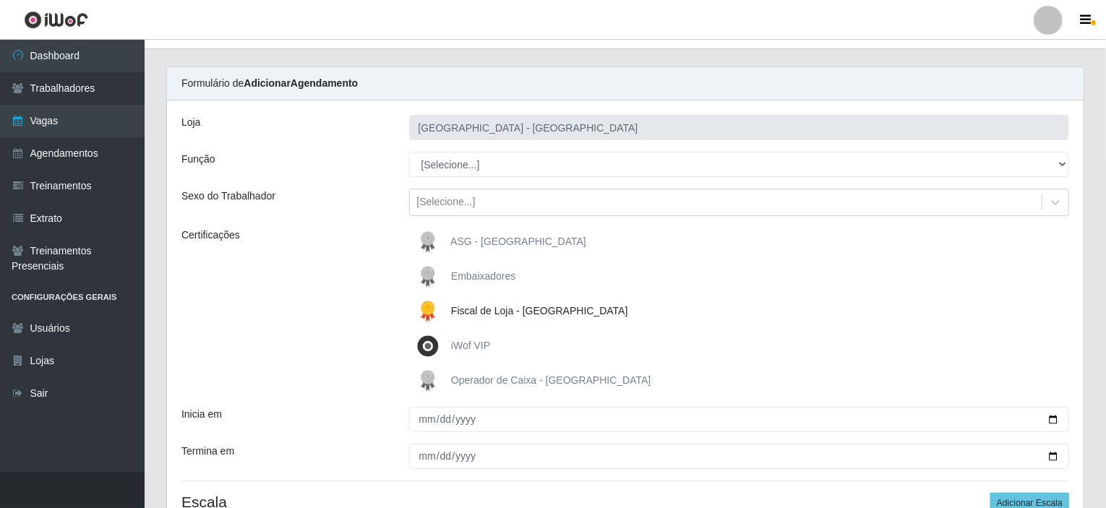
scroll to position [0, 0]
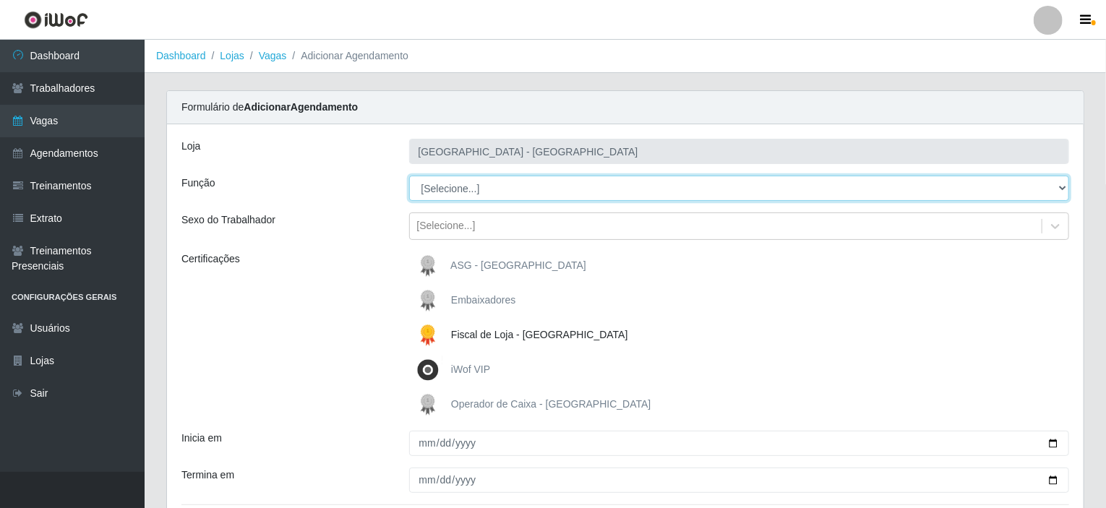
click at [459, 194] on select "[Selecione...] Operador de Caixa Operador de Caixa + Operador de Caixa ++ Repos…" at bounding box center [739, 188] width 661 height 25
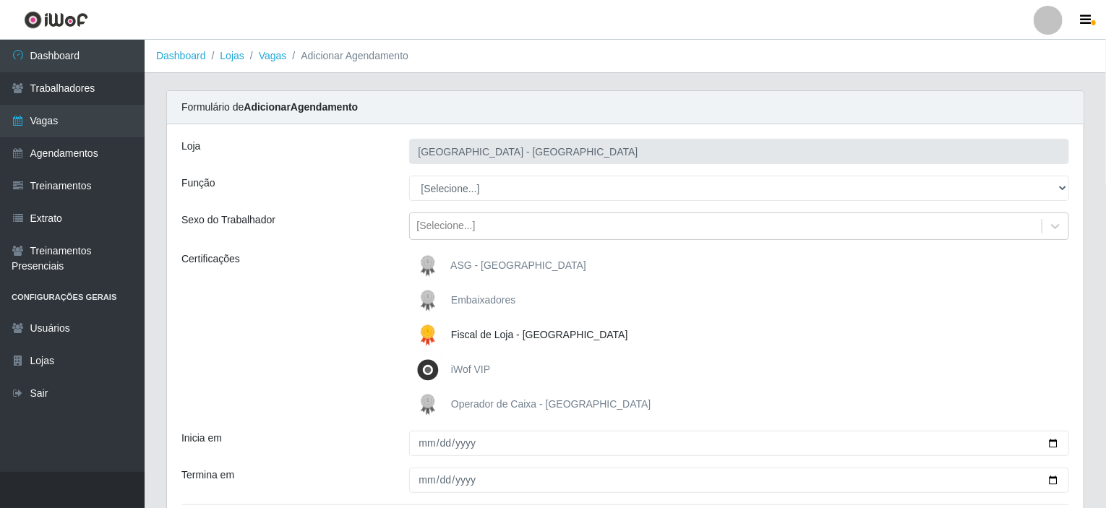
click at [374, 228] on div "Sexo do Trabalhador" at bounding box center [285, 226] width 228 height 27
click at [462, 231] on div "[Selecione...]" at bounding box center [446, 226] width 59 height 15
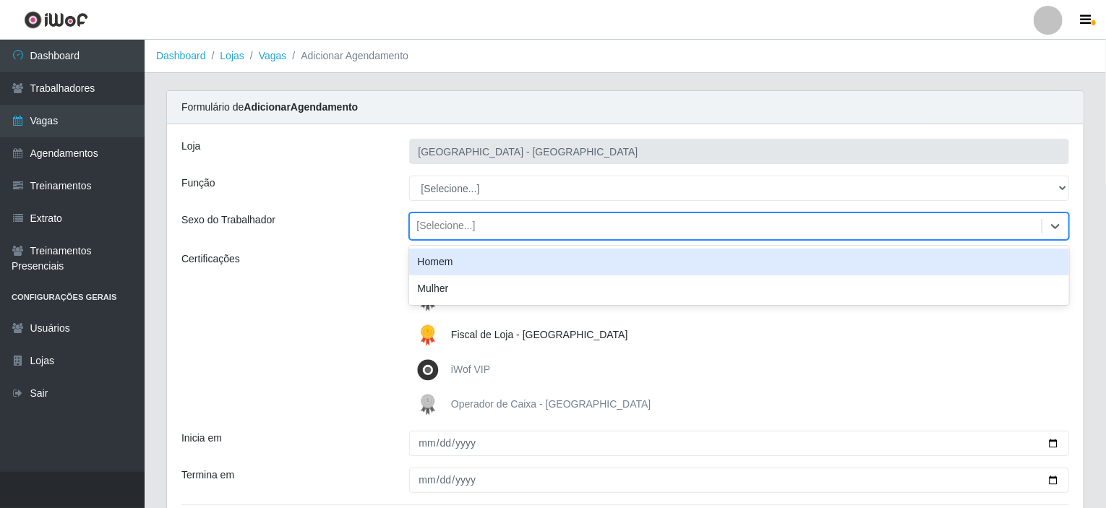
click at [351, 218] on div "Sexo do Trabalhador" at bounding box center [285, 226] width 228 height 27
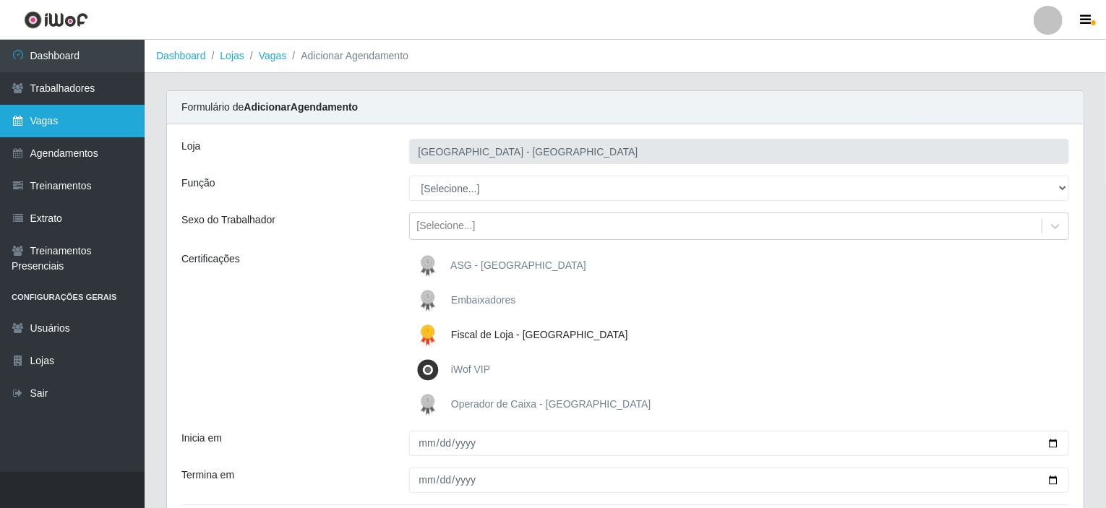
click at [49, 114] on link "Vagas" at bounding box center [72, 121] width 145 height 33
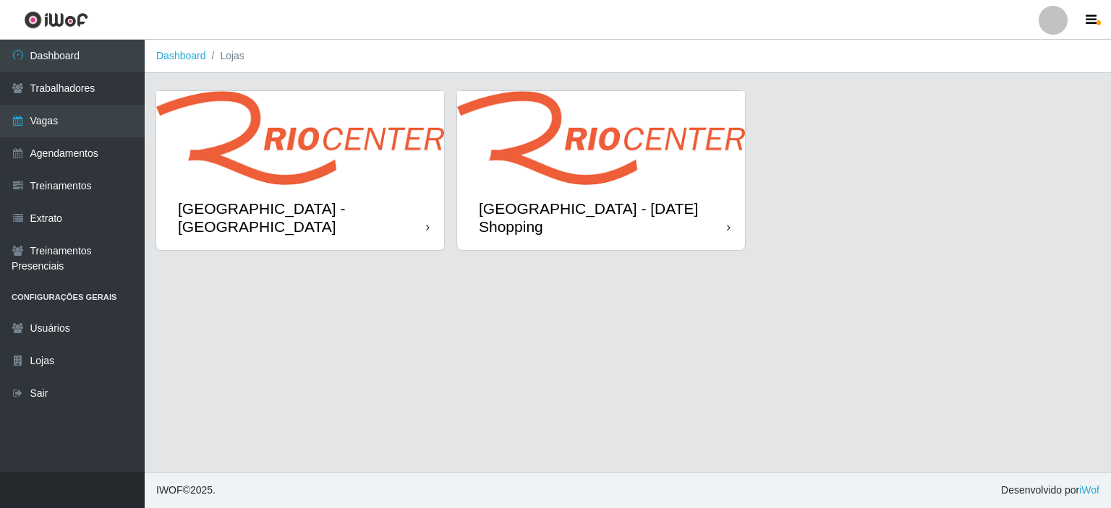
click at [581, 176] on img at bounding box center [601, 138] width 288 height 94
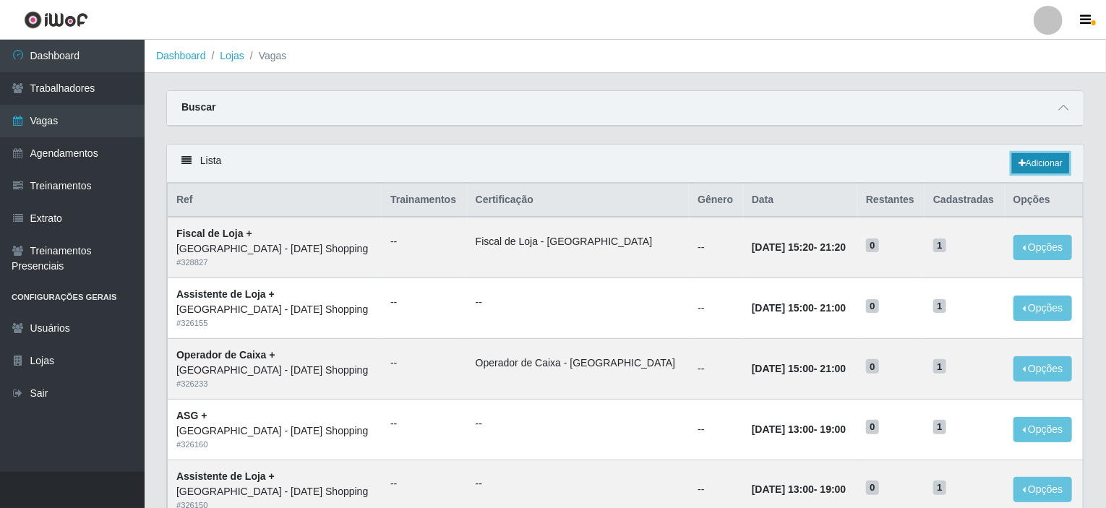
click at [1026, 163] on link "Adicionar" at bounding box center [1040, 163] width 57 height 20
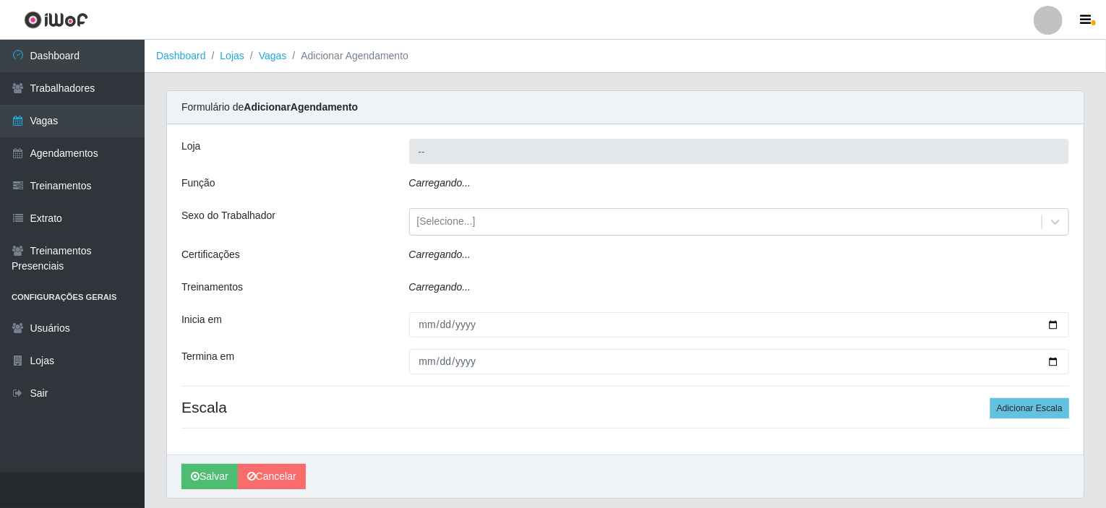
type input "[GEOGRAPHIC_DATA] - [DATE] Shopping"
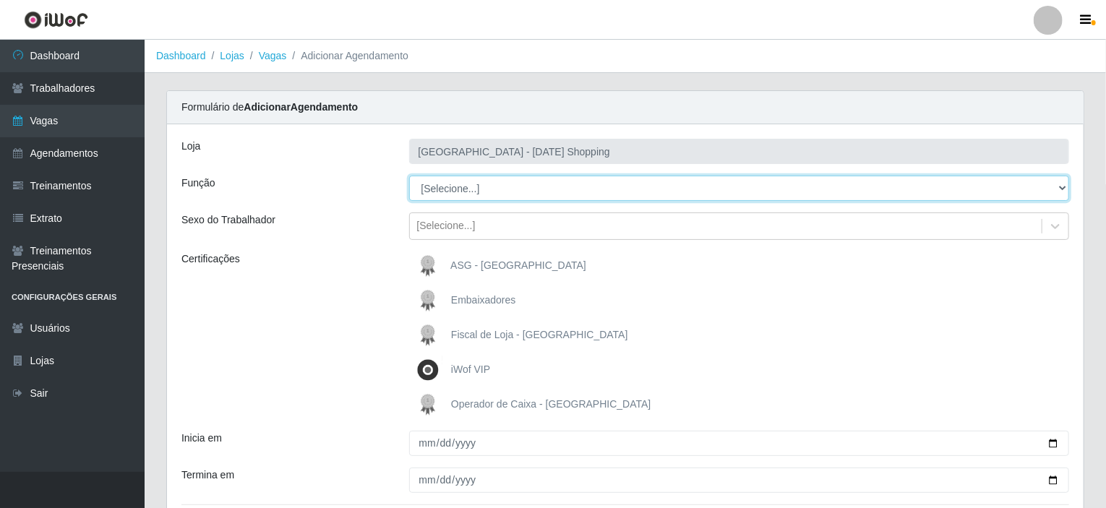
click at [488, 193] on select "[Selecione...] ASG ASG + ASG ++ Assistente de Loja Assistente de Loja + Assiste…" at bounding box center [739, 188] width 661 height 25
select select "68"
click at [409, 176] on select "[Selecione...] ASG ASG + ASG ++ Assistente de Loja Assistente de Loja + Assiste…" at bounding box center [739, 188] width 661 height 25
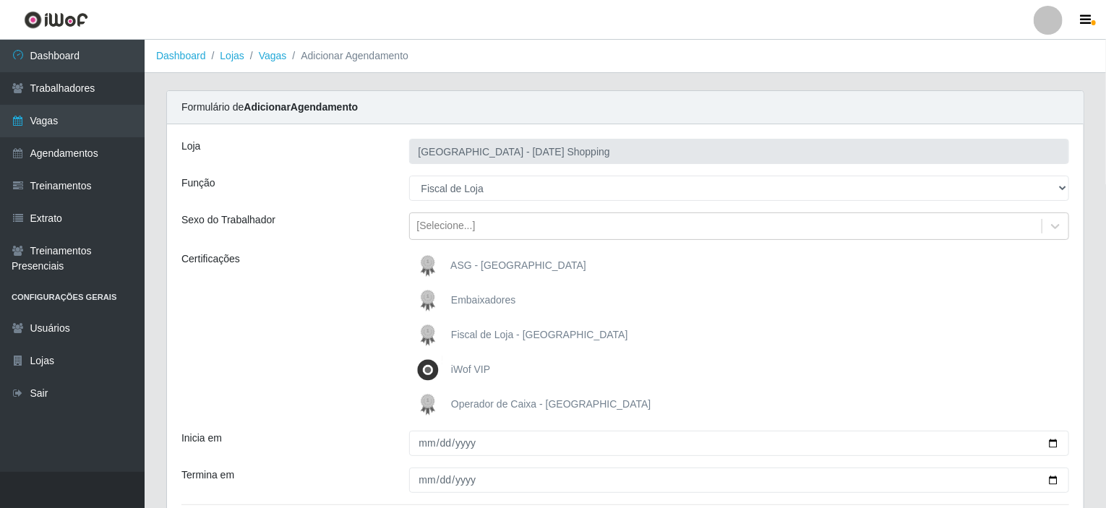
click at [460, 335] on span "Fiscal de Loja - [GEOGRAPHIC_DATA]" at bounding box center [539, 335] width 177 height 12
click at [0, 0] on input "Fiscal de Loja - [GEOGRAPHIC_DATA]" at bounding box center [0, 0] width 0 height 0
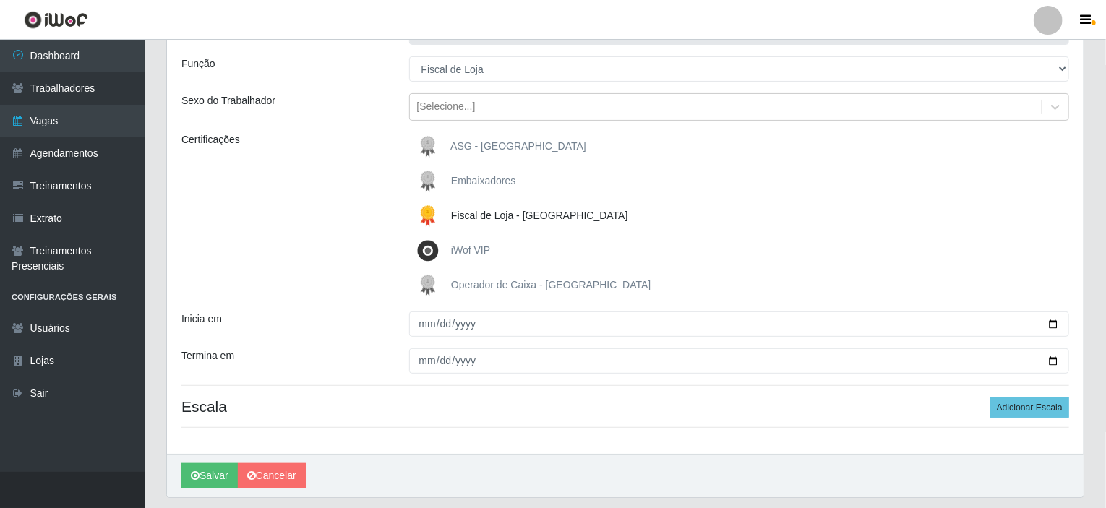
scroll to position [145, 0]
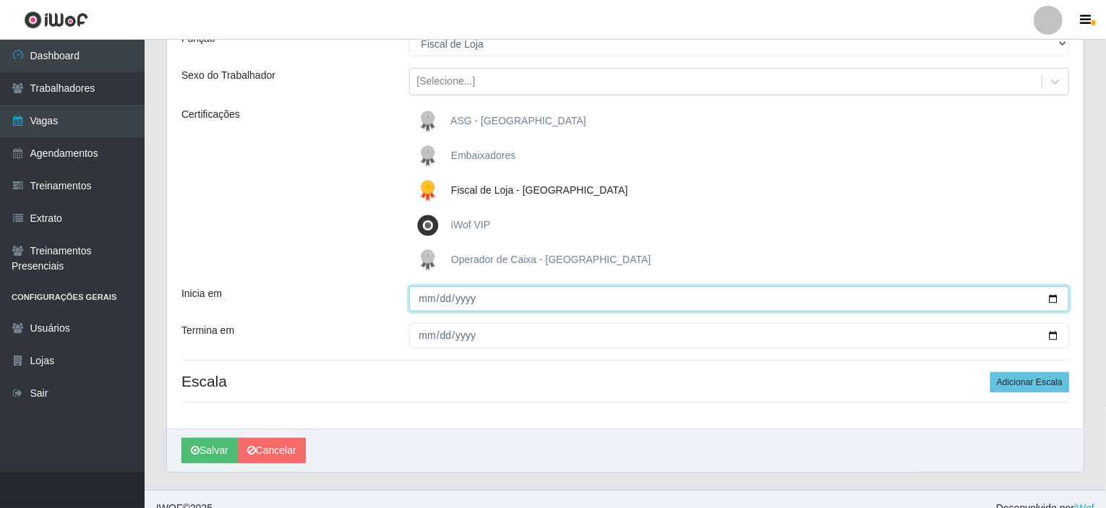
click at [425, 301] on input "Inicia em" at bounding box center [739, 298] width 661 height 25
click at [1056, 298] on input "Inicia em" at bounding box center [739, 298] width 661 height 25
type input "2025-08-23"
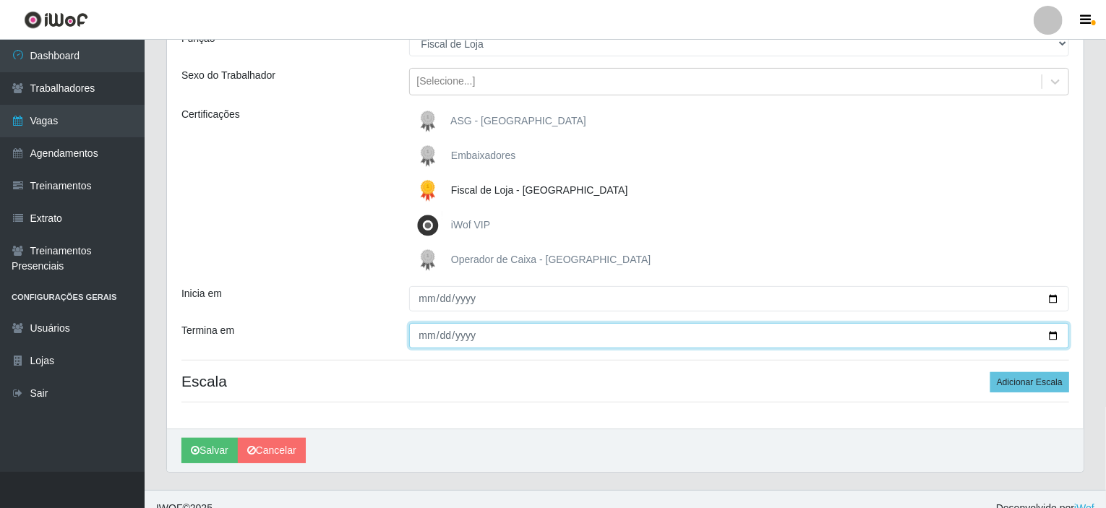
click at [1056, 333] on input "Termina em" at bounding box center [739, 335] width 661 height 25
type input "2025-08-23"
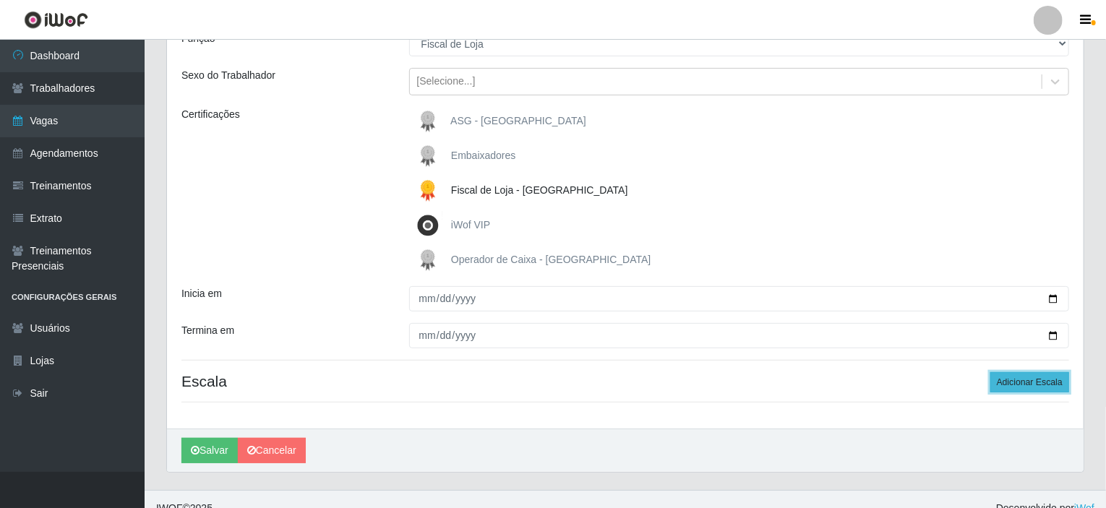
click at [1022, 381] on button "Adicionar Escala" at bounding box center [1030, 382] width 79 height 20
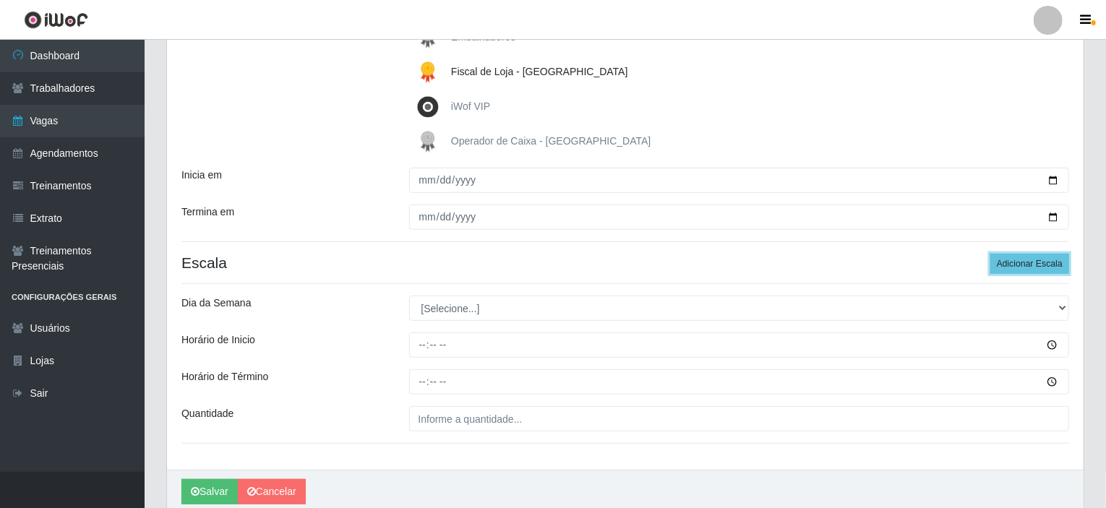
scroll to position [289, 0]
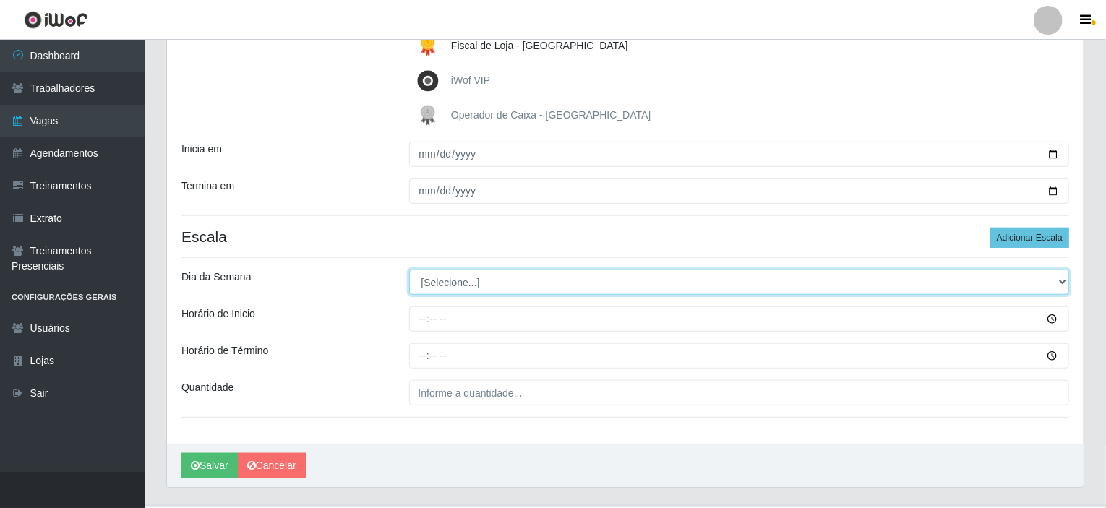
click at [453, 287] on select "[Selecione...] Segunda Terça Quarta Quinta Sexta Sábado Domingo" at bounding box center [739, 282] width 661 height 25
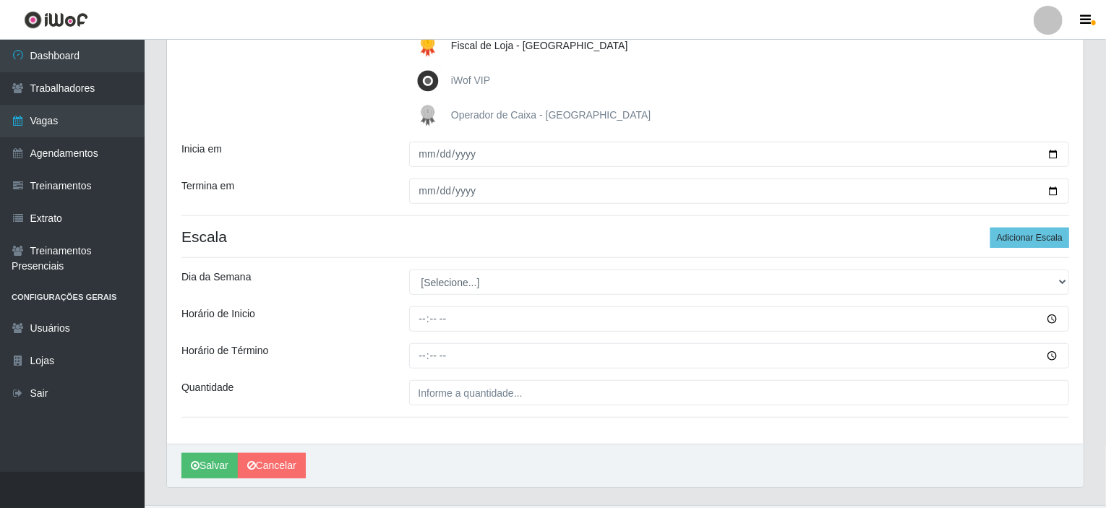
click at [397, 257] on hr at bounding box center [626, 257] width 888 height 1
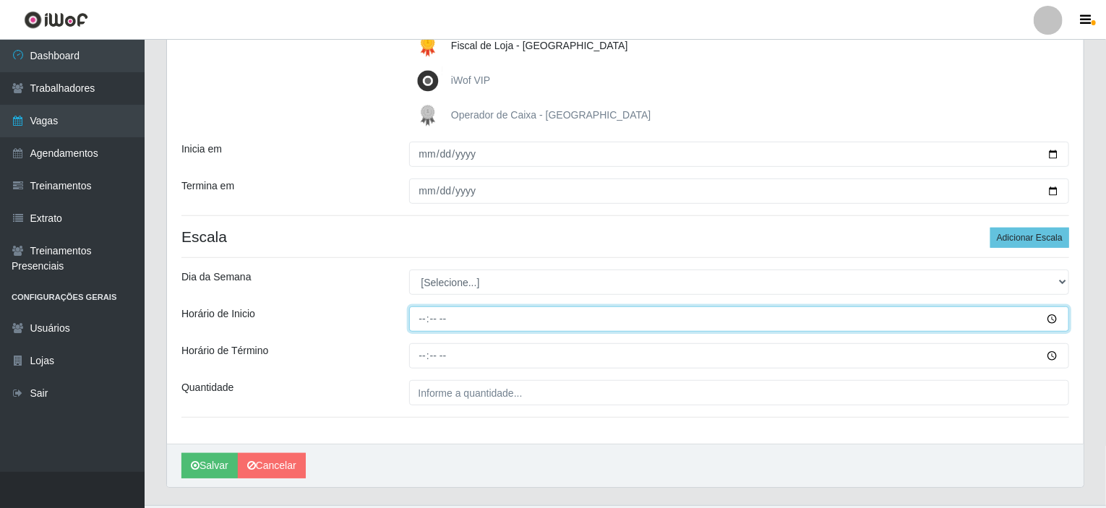
click at [419, 319] on input "Horário de Inicio" at bounding box center [739, 319] width 661 height 25
type input "16:20"
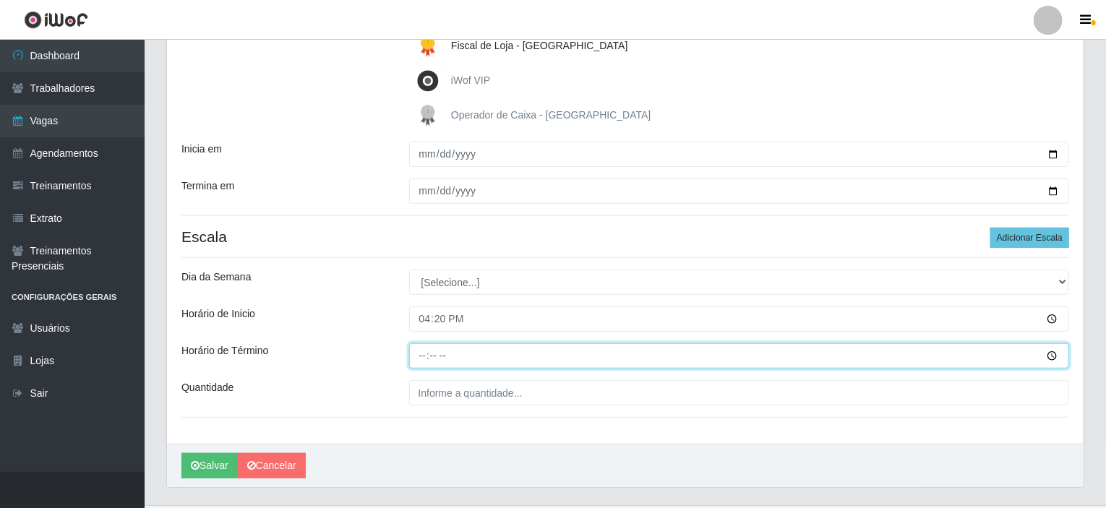
click at [422, 352] on input "Horário de Término" at bounding box center [739, 356] width 661 height 25
type input "22:20"
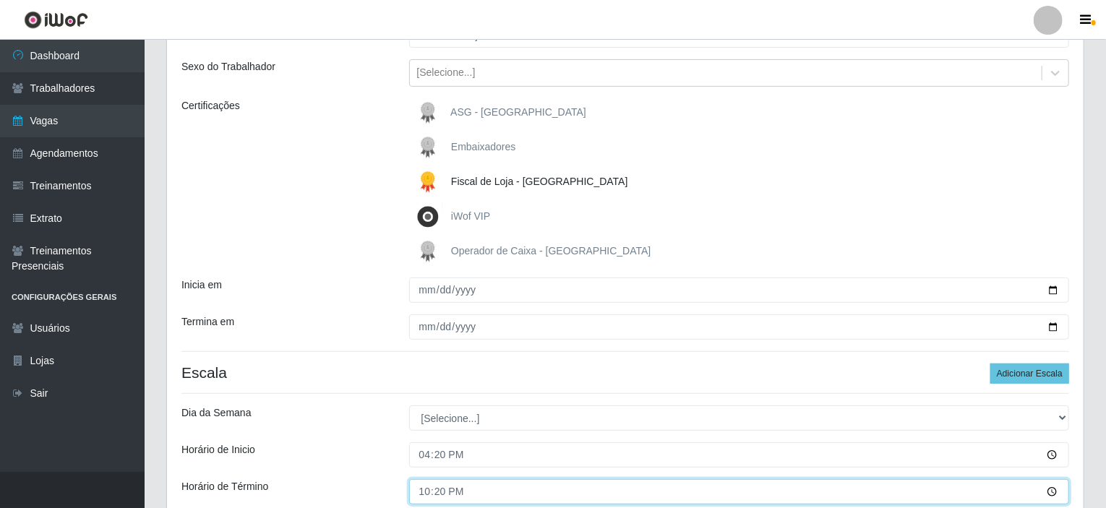
scroll to position [145, 0]
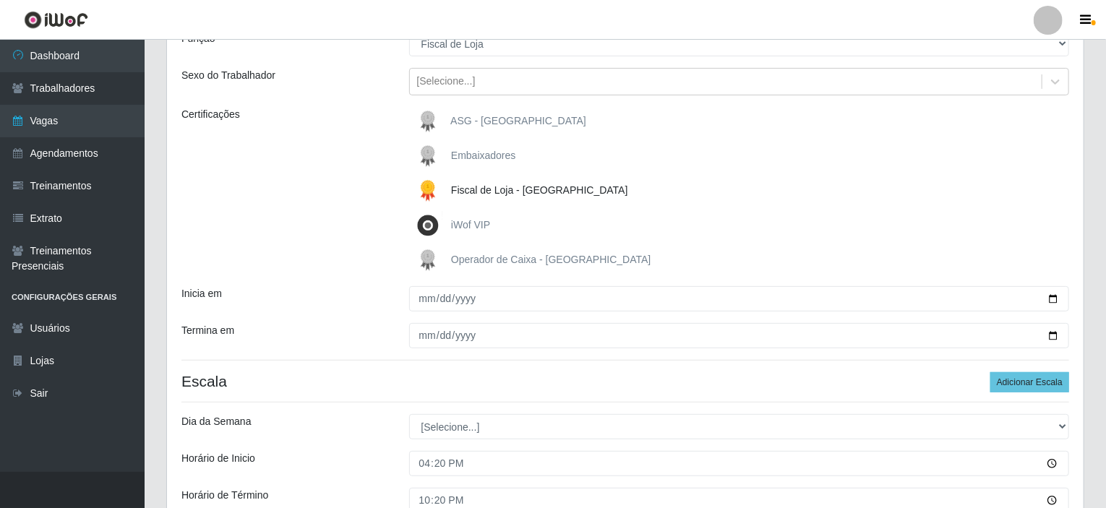
click at [426, 375] on h4 "Escala Adicionar Escala" at bounding box center [626, 381] width 888 height 18
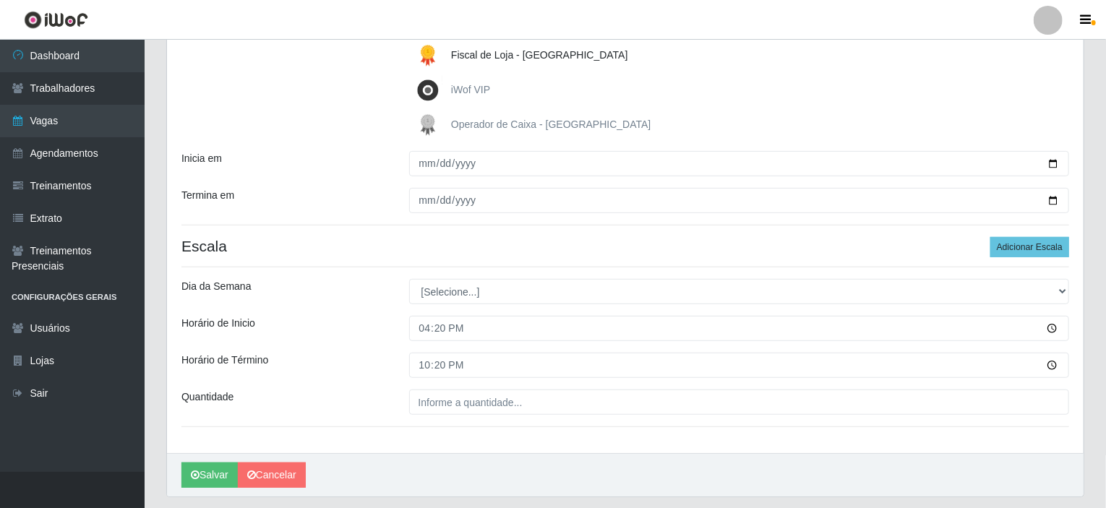
scroll to position [289, 0]
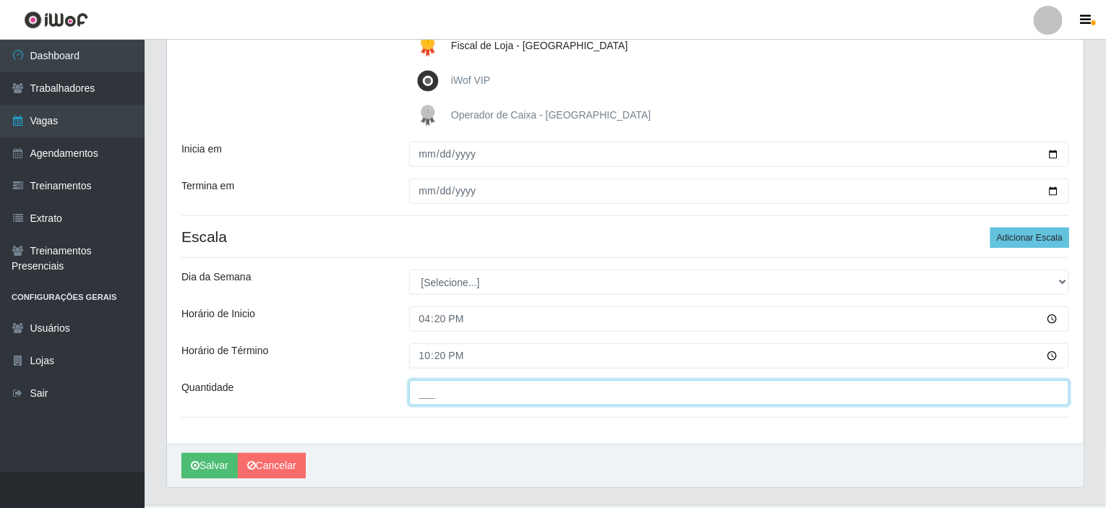
click at [443, 396] on input "___" at bounding box center [739, 392] width 661 height 25
type input "01_"
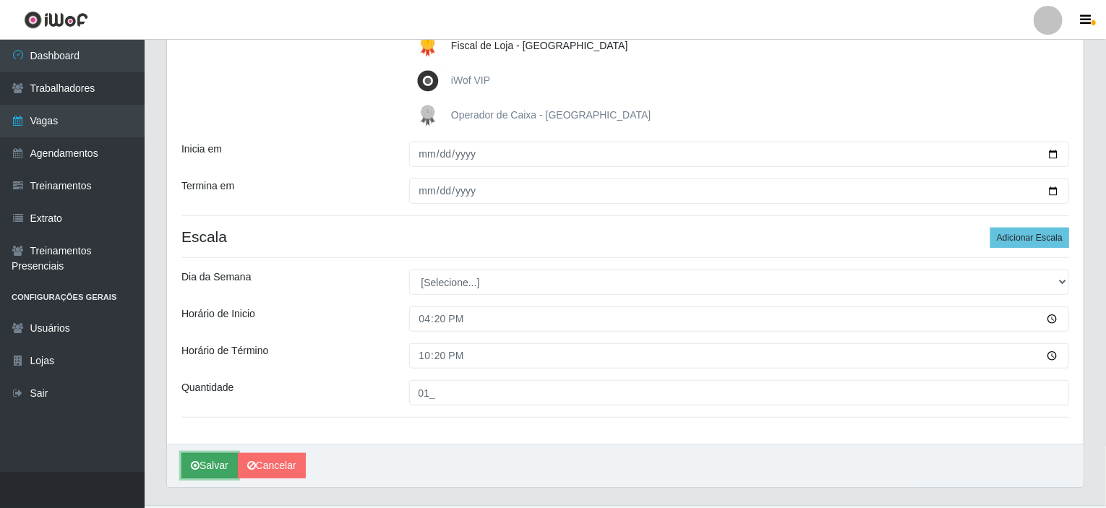
click at [213, 465] on button "Salvar" at bounding box center [210, 465] width 56 height 25
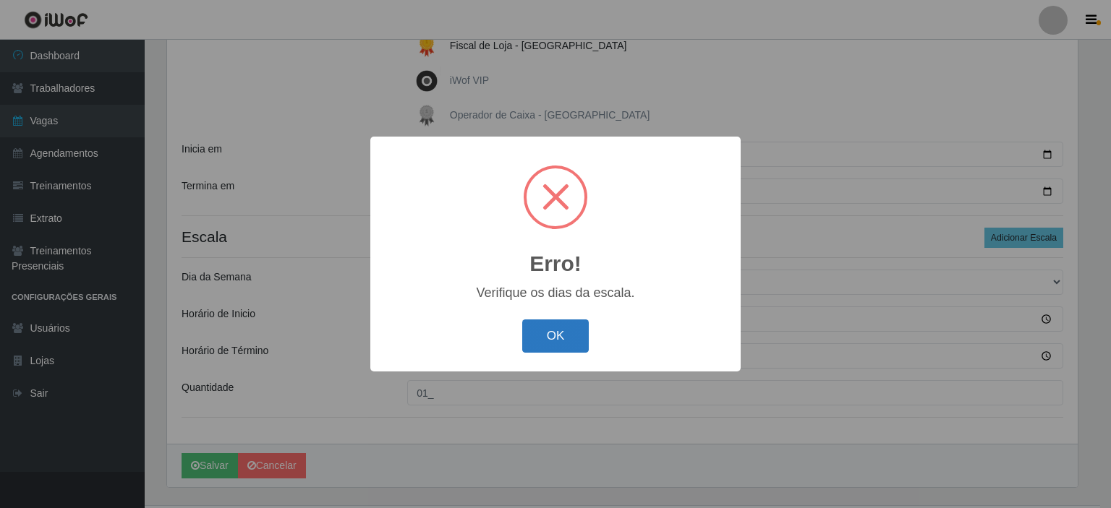
click at [544, 333] on button "OK" at bounding box center [555, 337] width 67 height 34
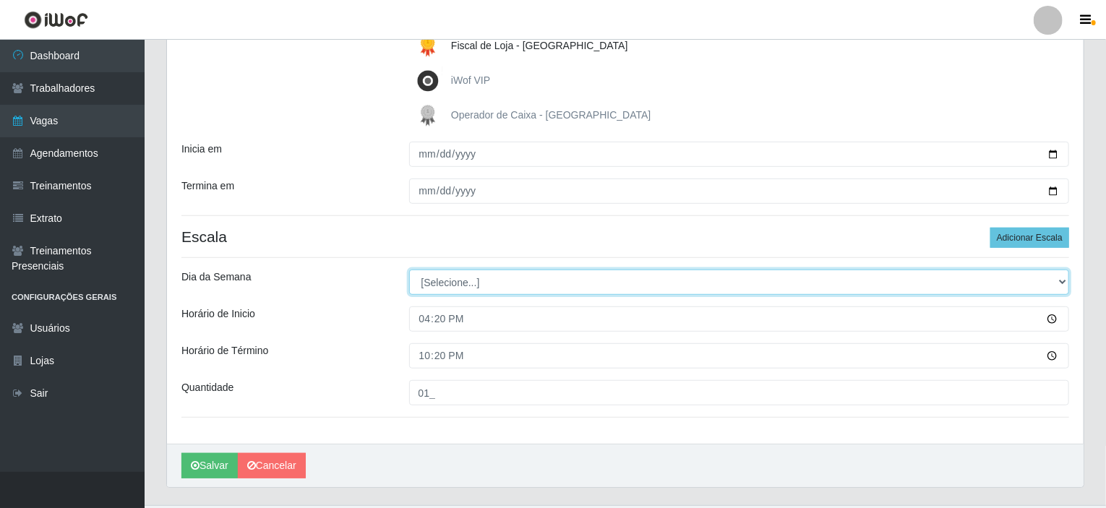
click at [472, 286] on select "[Selecione...] Segunda Terça Quarta Quinta Sexta Sábado Domingo" at bounding box center [739, 282] width 661 height 25
select select "6"
click at [409, 270] on select "[Selecione...] Segunda Terça Quarta Quinta Sexta Sábado Domingo" at bounding box center [739, 282] width 661 height 25
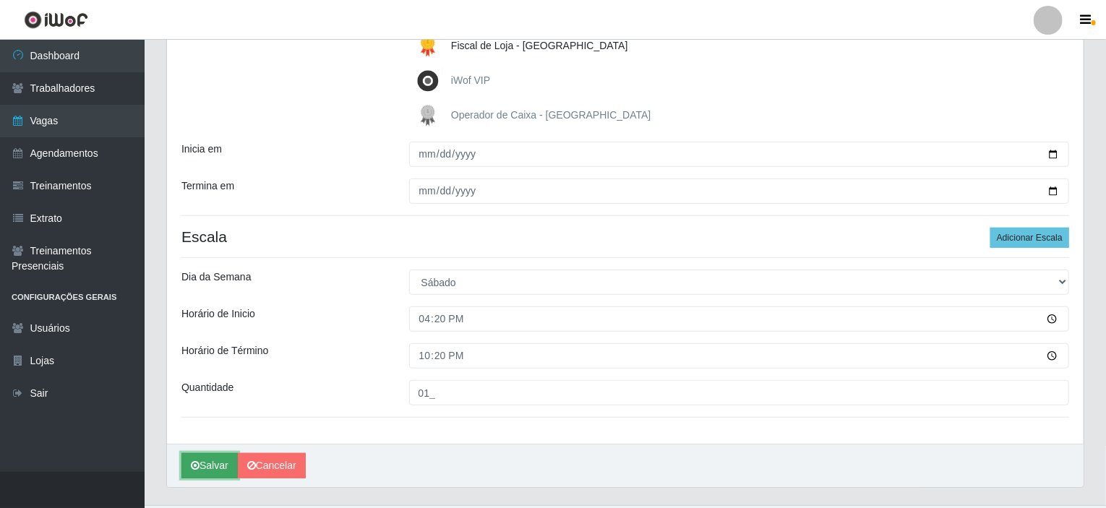
click at [205, 468] on button "Salvar" at bounding box center [210, 465] width 56 height 25
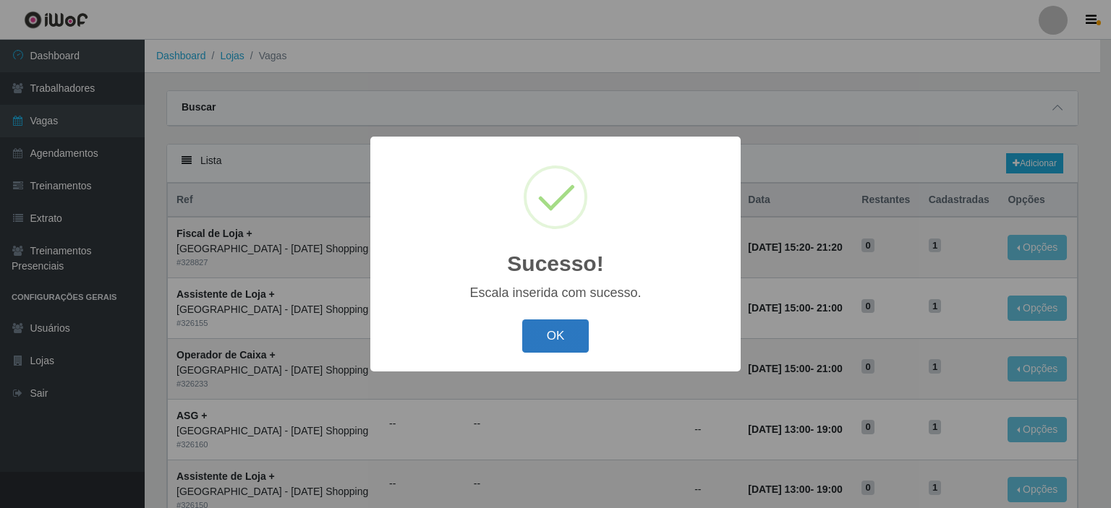
click at [539, 339] on button "OK" at bounding box center [555, 337] width 67 height 34
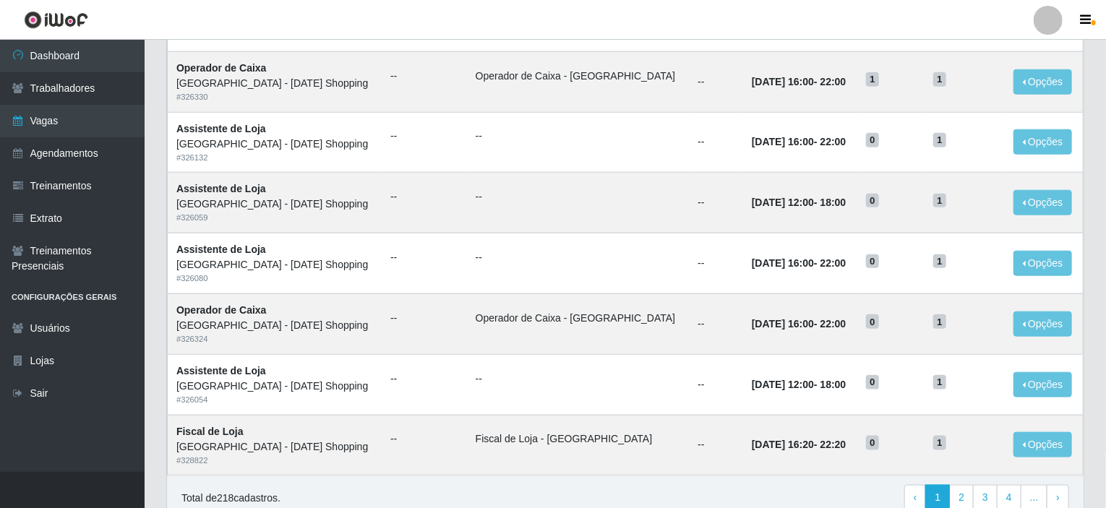
scroll to position [712, 0]
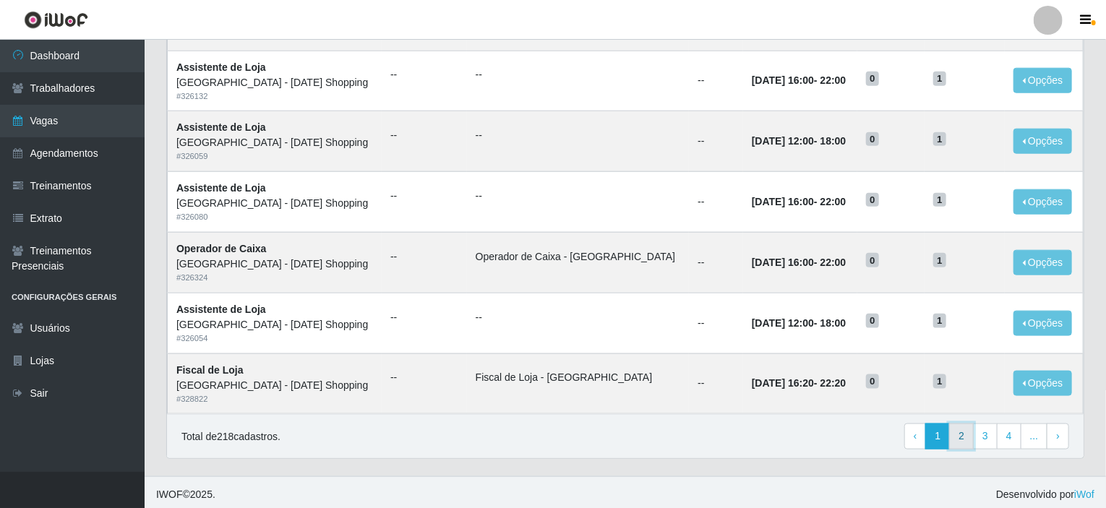
click at [971, 435] on link "2" at bounding box center [962, 437] width 25 height 26
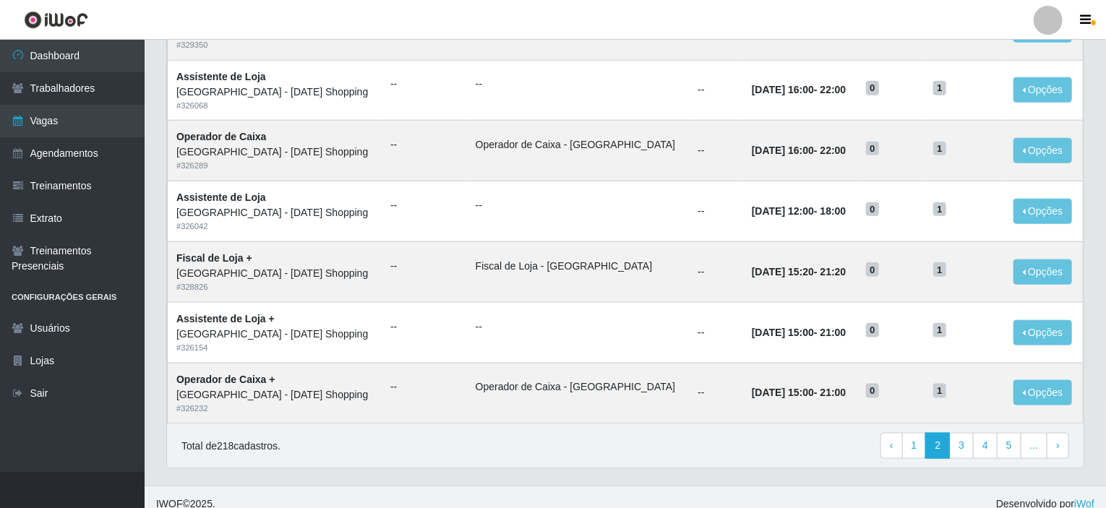
scroll to position [712, 0]
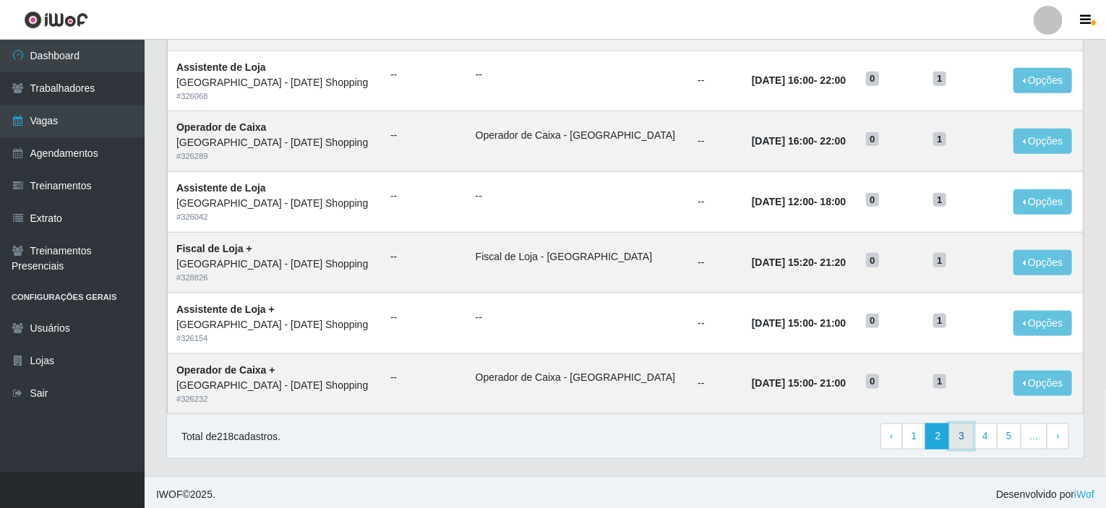
click at [968, 429] on link "3" at bounding box center [962, 437] width 25 height 26
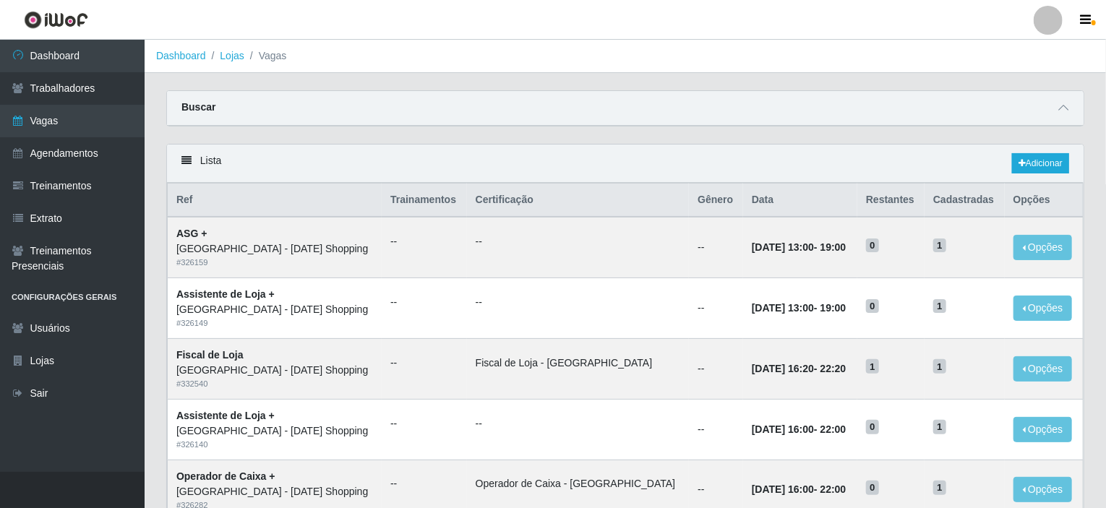
scroll to position [72, 0]
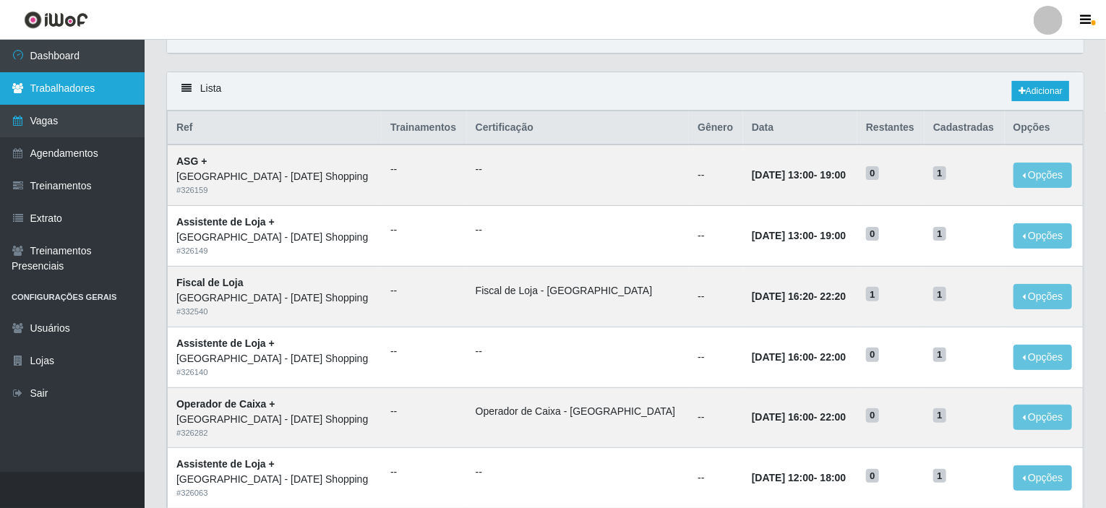
click at [61, 88] on link "Trabalhadores" at bounding box center [72, 88] width 145 height 33
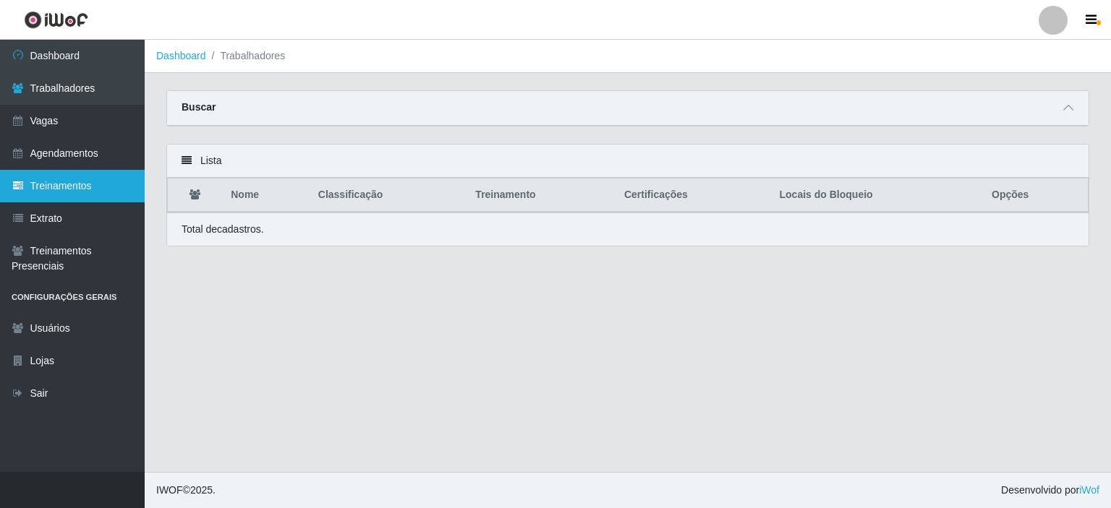
click at [67, 181] on link "Treinamentos" at bounding box center [72, 186] width 145 height 33
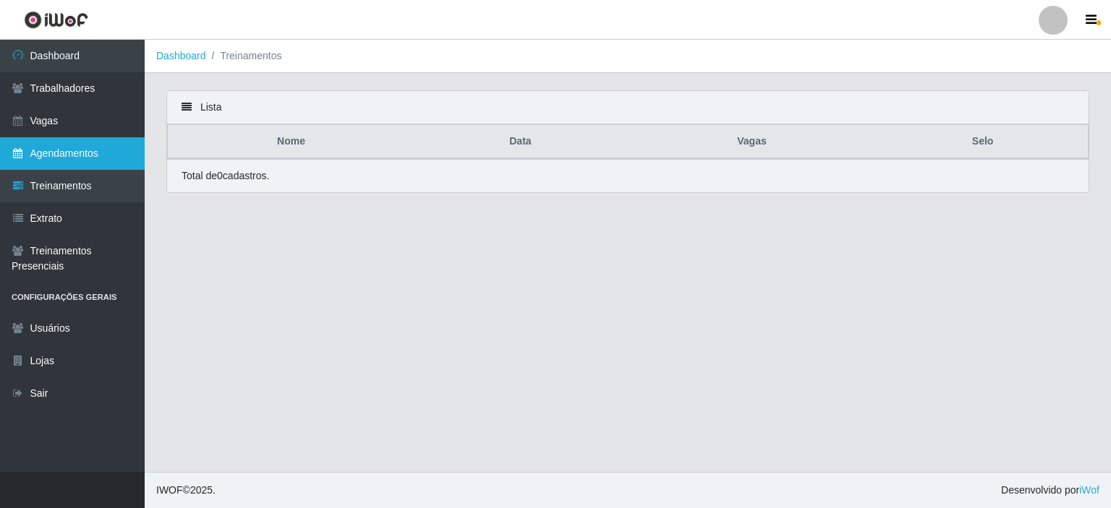
click at [65, 156] on link "Agendamentos" at bounding box center [72, 153] width 145 height 33
